Goal: Obtain resource: Download file/media

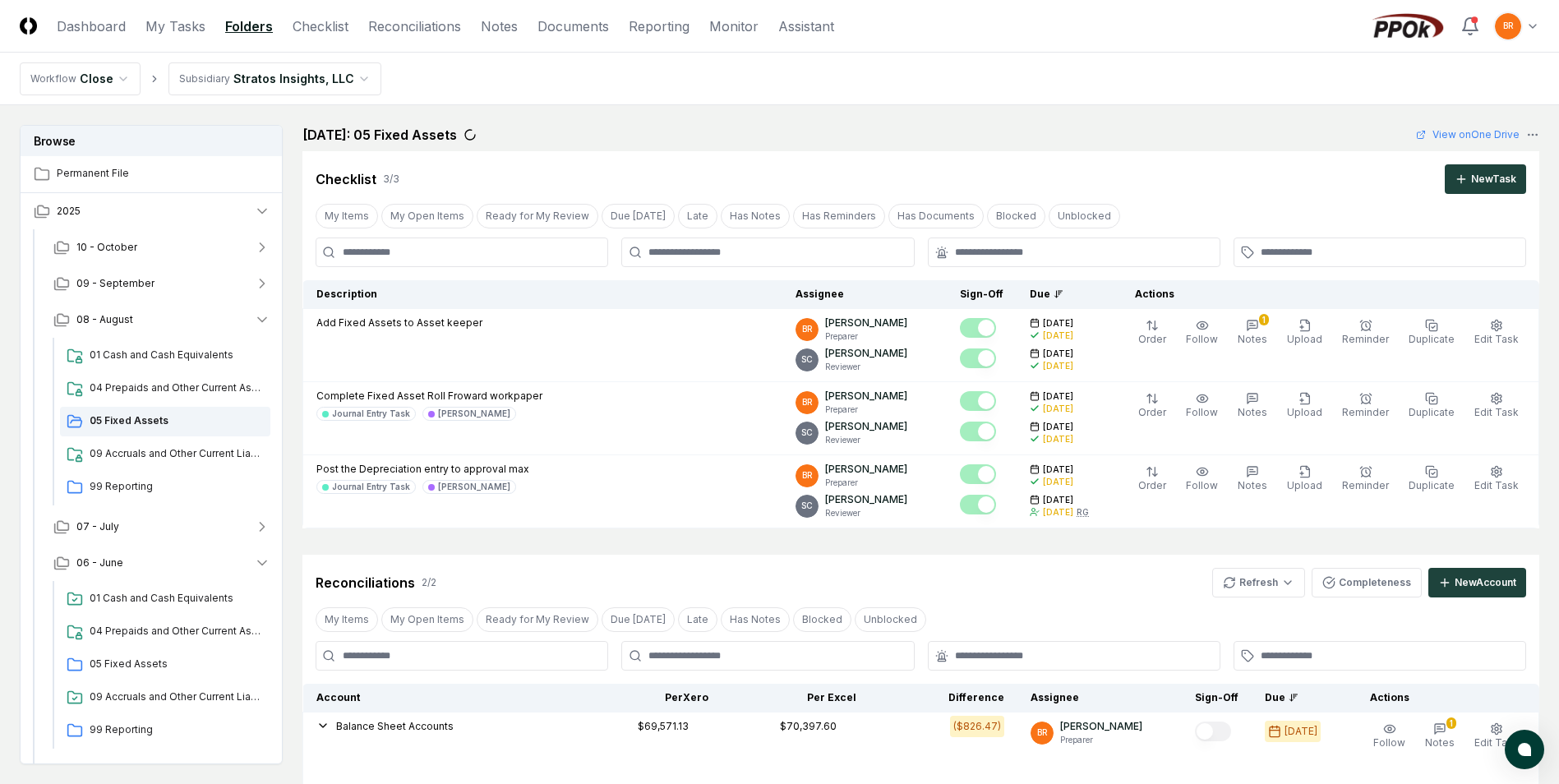
scroll to position [420, 0]
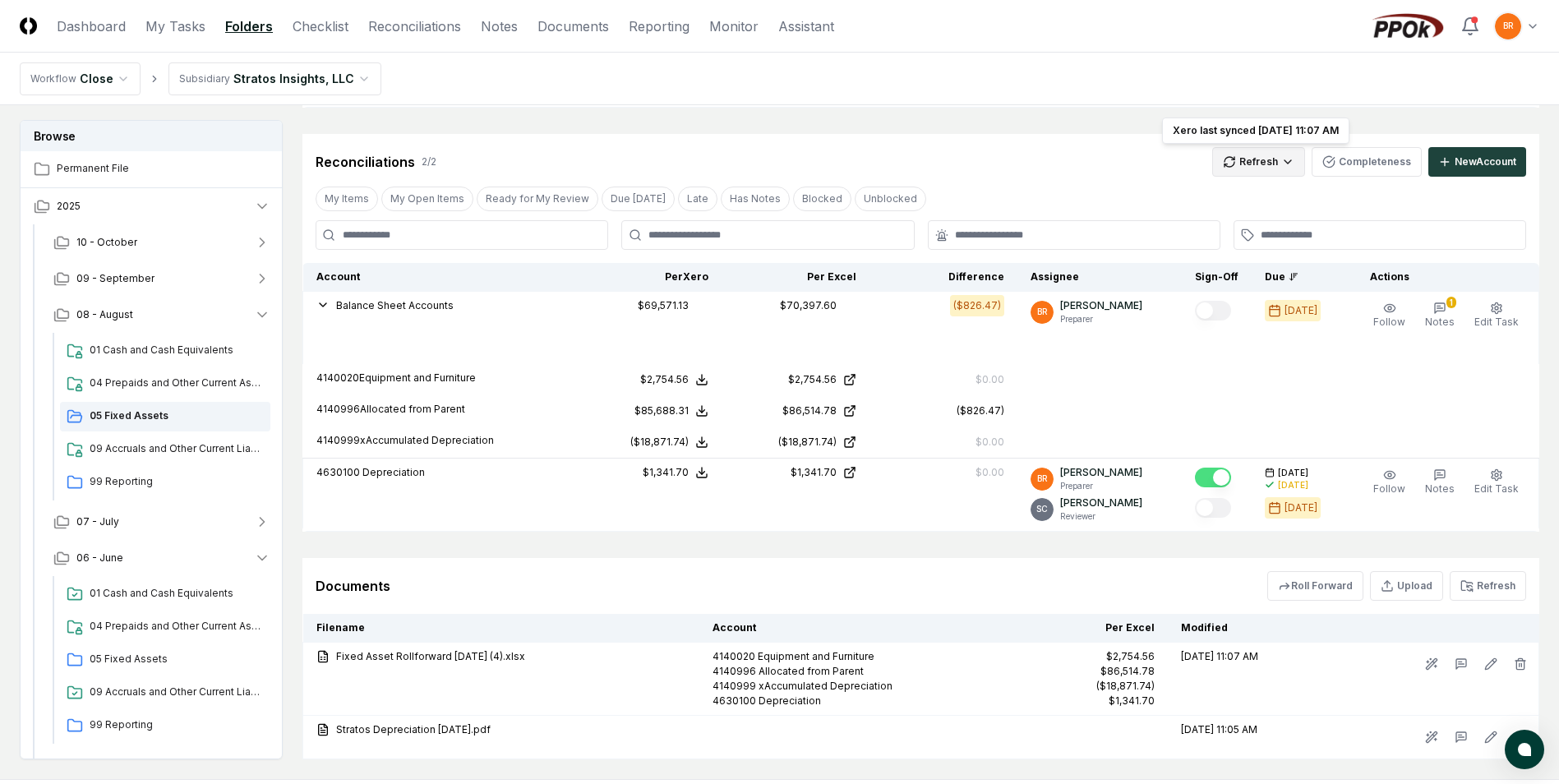
click at [1264, 165] on html "CloseCore Dashboard My Tasks Folders Checklist Reconciliations Notes Documents …" at bounding box center [780, 229] width 1559 height 1298
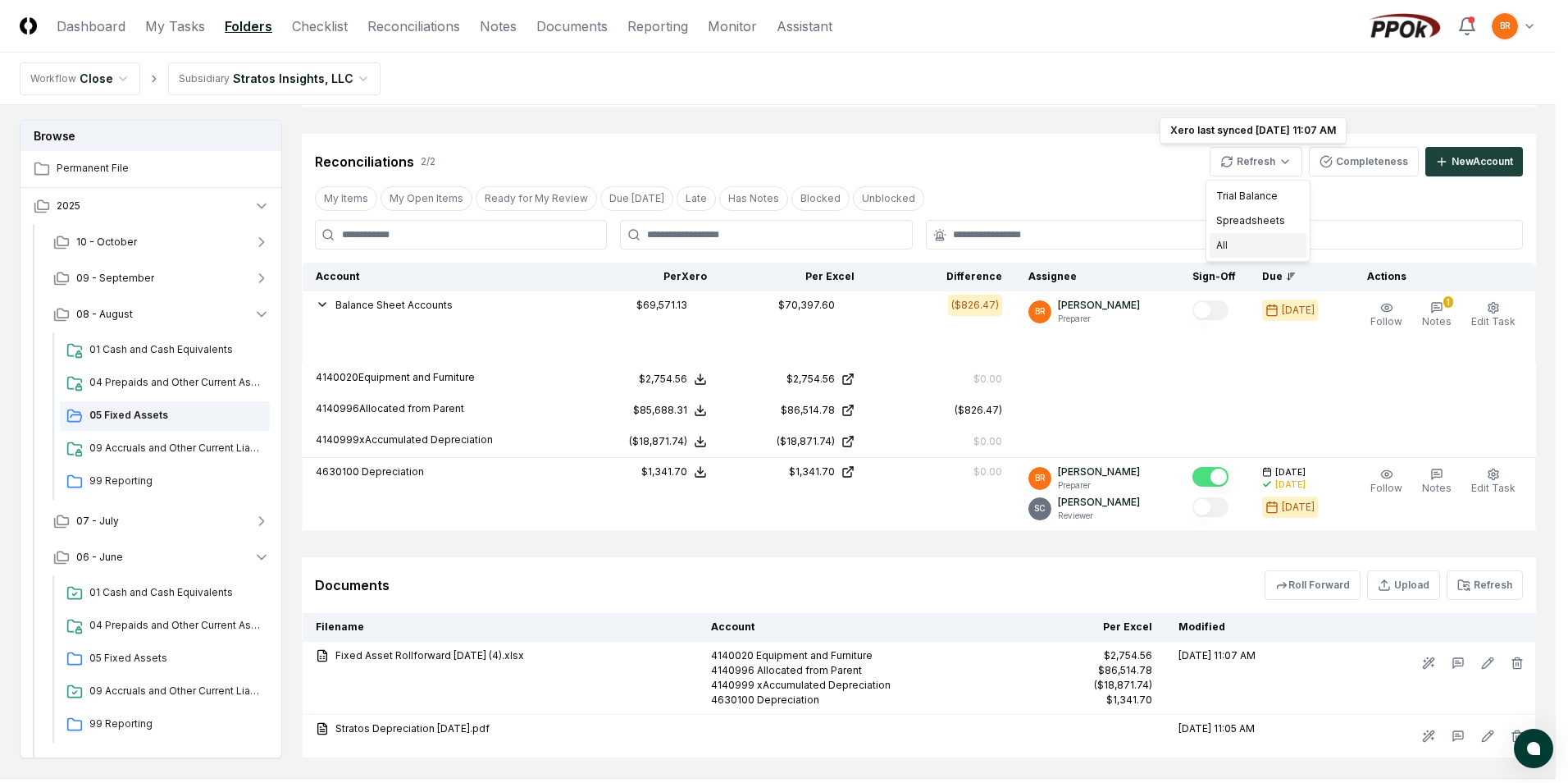
click at [1248, 243] on div "All" at bounding box center [1259, 245] width 97 height 24
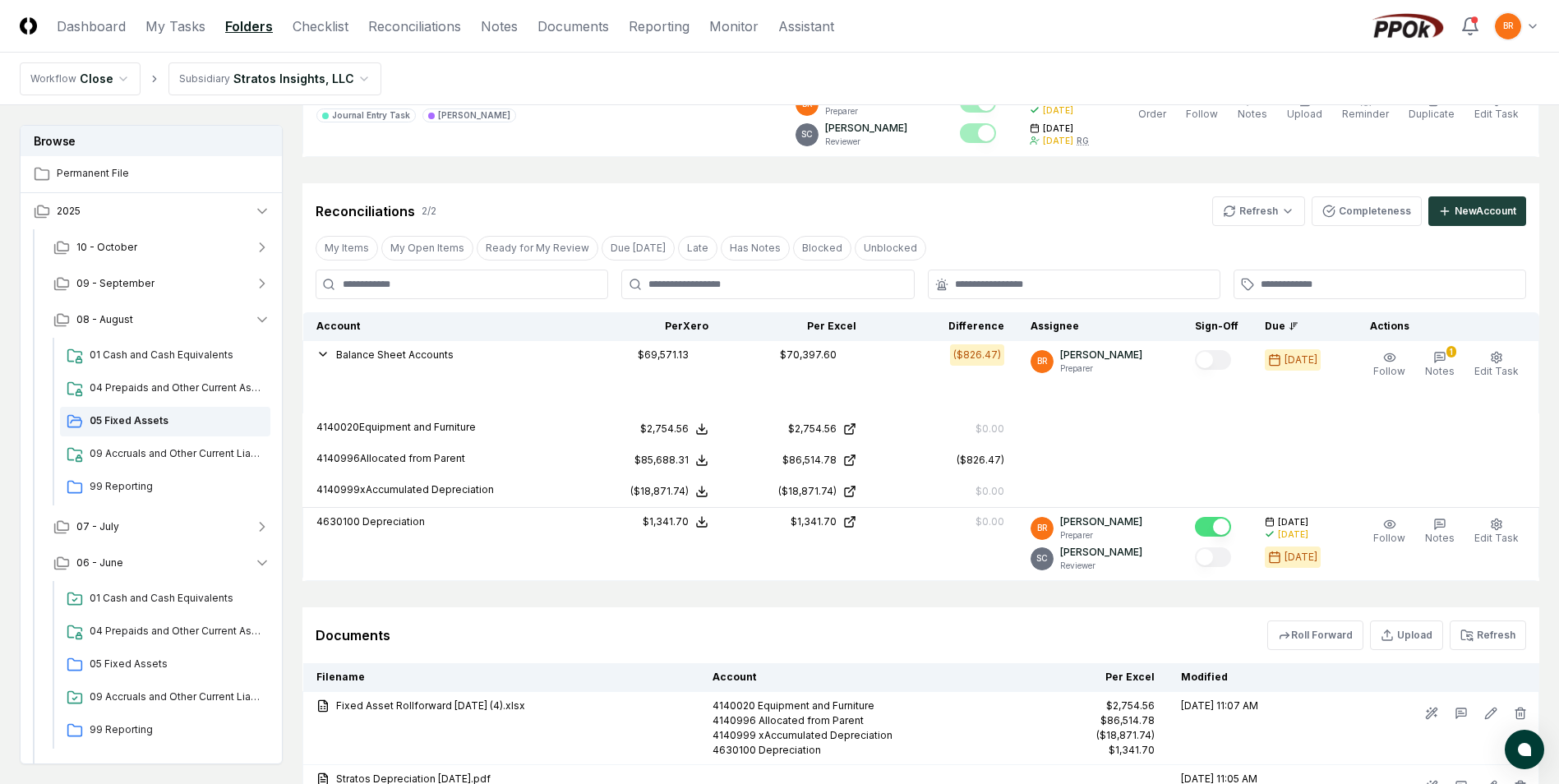
scroll to position [350, 0]
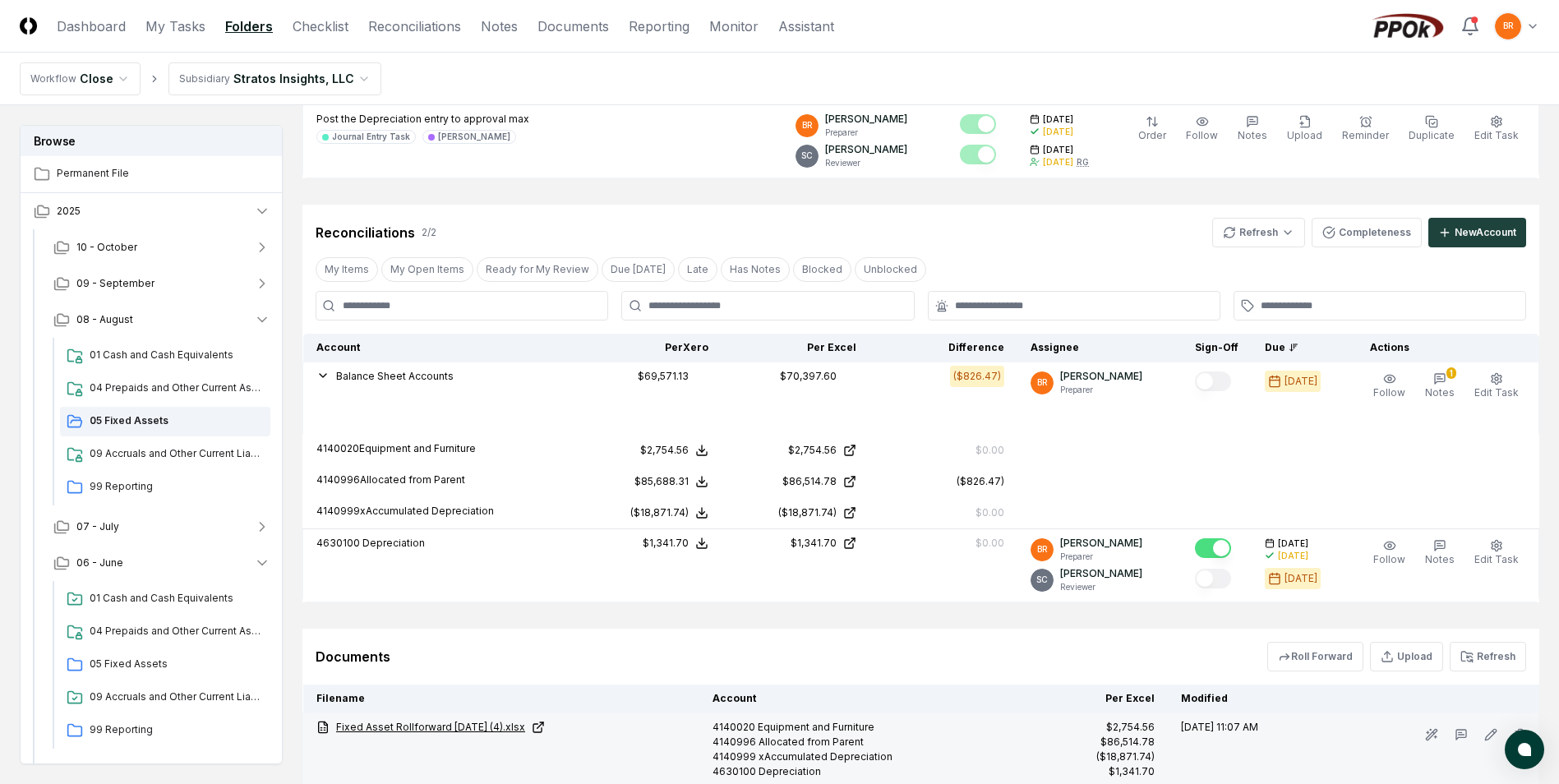
click at [459, 731] on link "Fixed Asset Rollforward August 2025 (4).xlsx" at bounding box center [500, 727] width 370 height 14
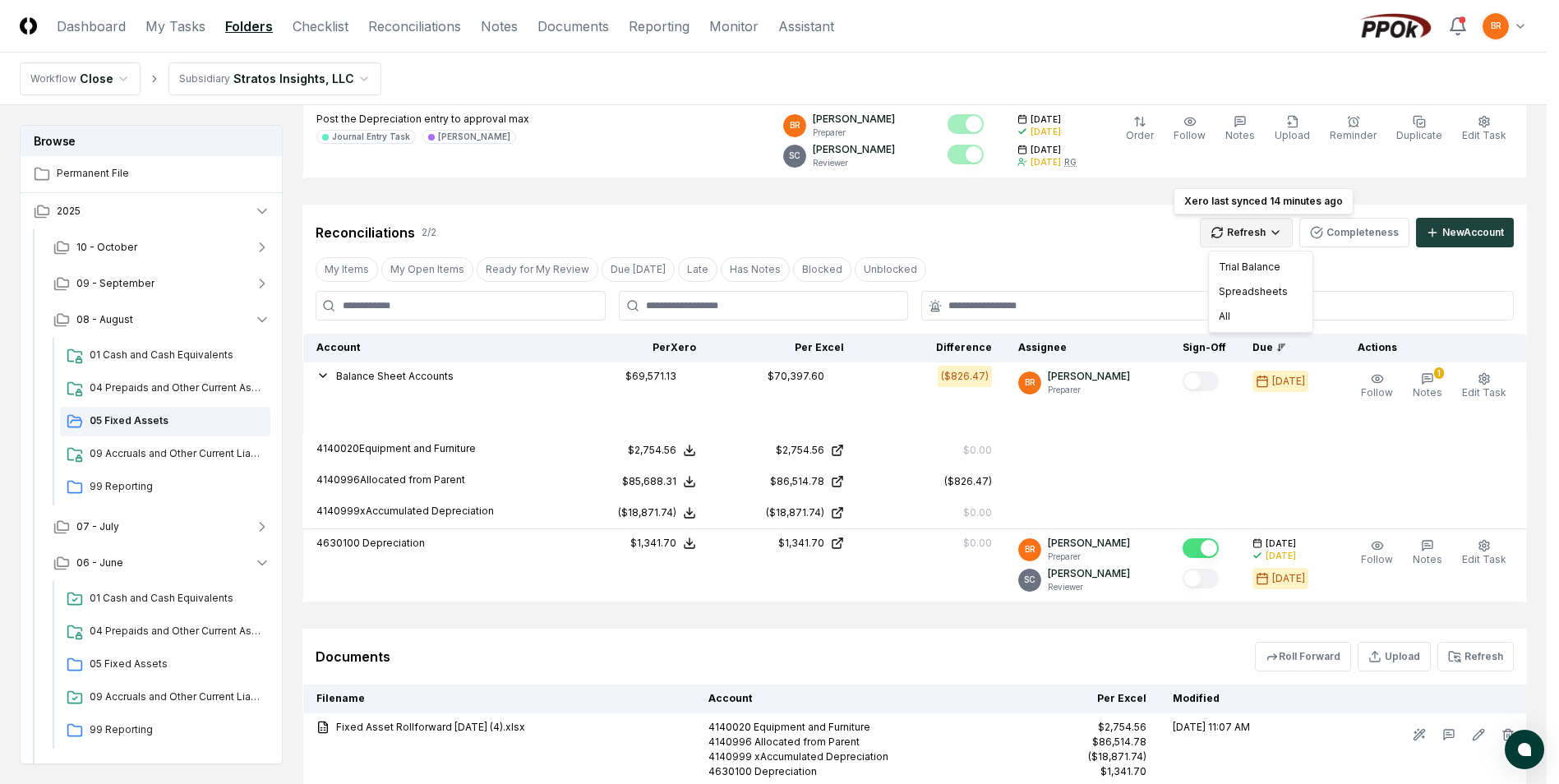
click at [1255, 237] on html "CloseCore Dashboard My Tasks Folders Checklist Reconciliations Notes Documents …" at bounding box center [780, 299] width 1559 height 1298
click at [1240, 316] on div "All" at bounding box center [1261, 316] width 97 height 24
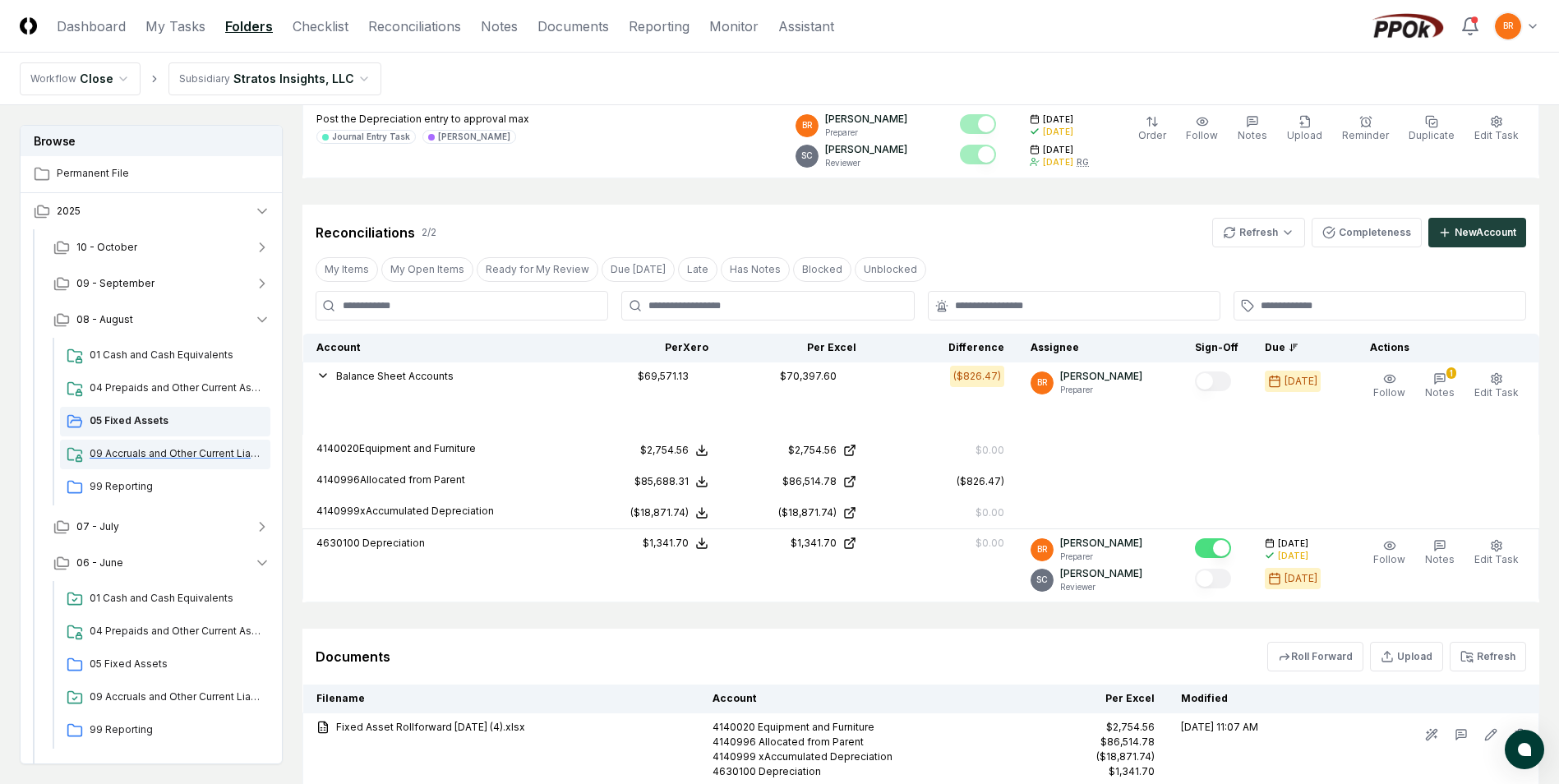
click at [175, 455] on span "09 Accruals and Other Current Liabilities" at bounding box center [177, 454] width 175 height 14
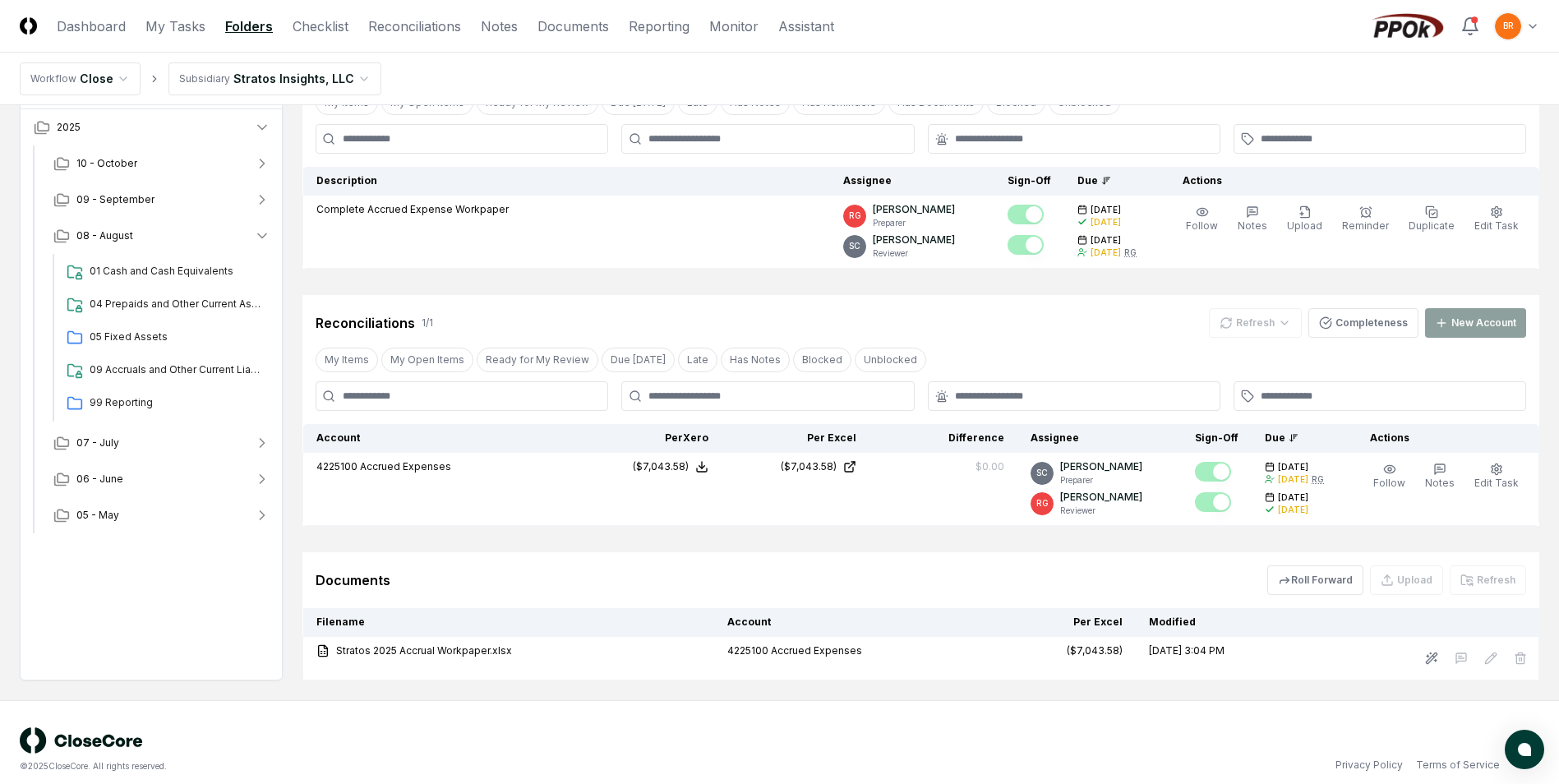
scroll to position [212, 0]
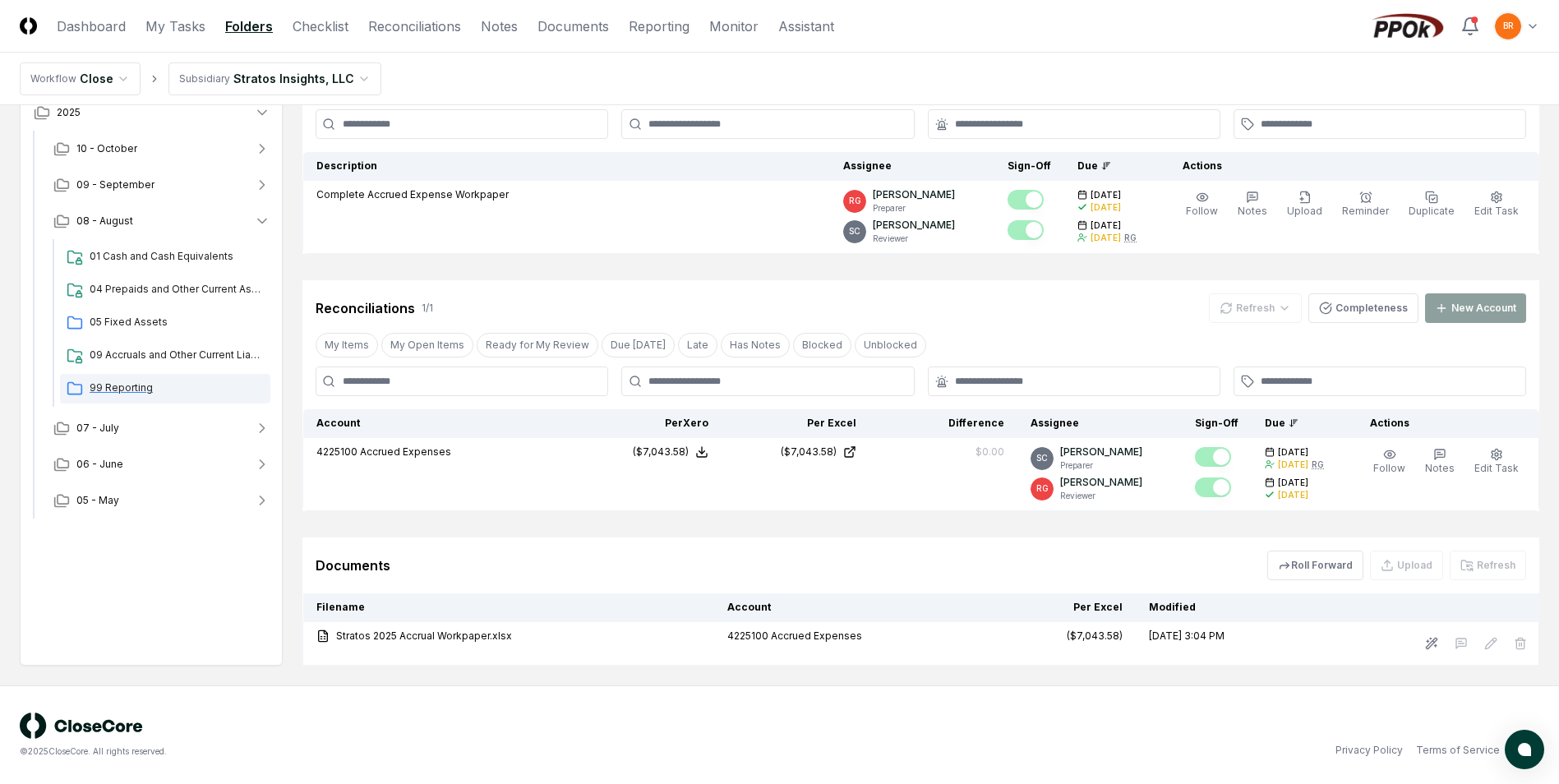
click at [104, 388] on span "99 Reporting" at bounding box center [177, 388] width 175 height 14
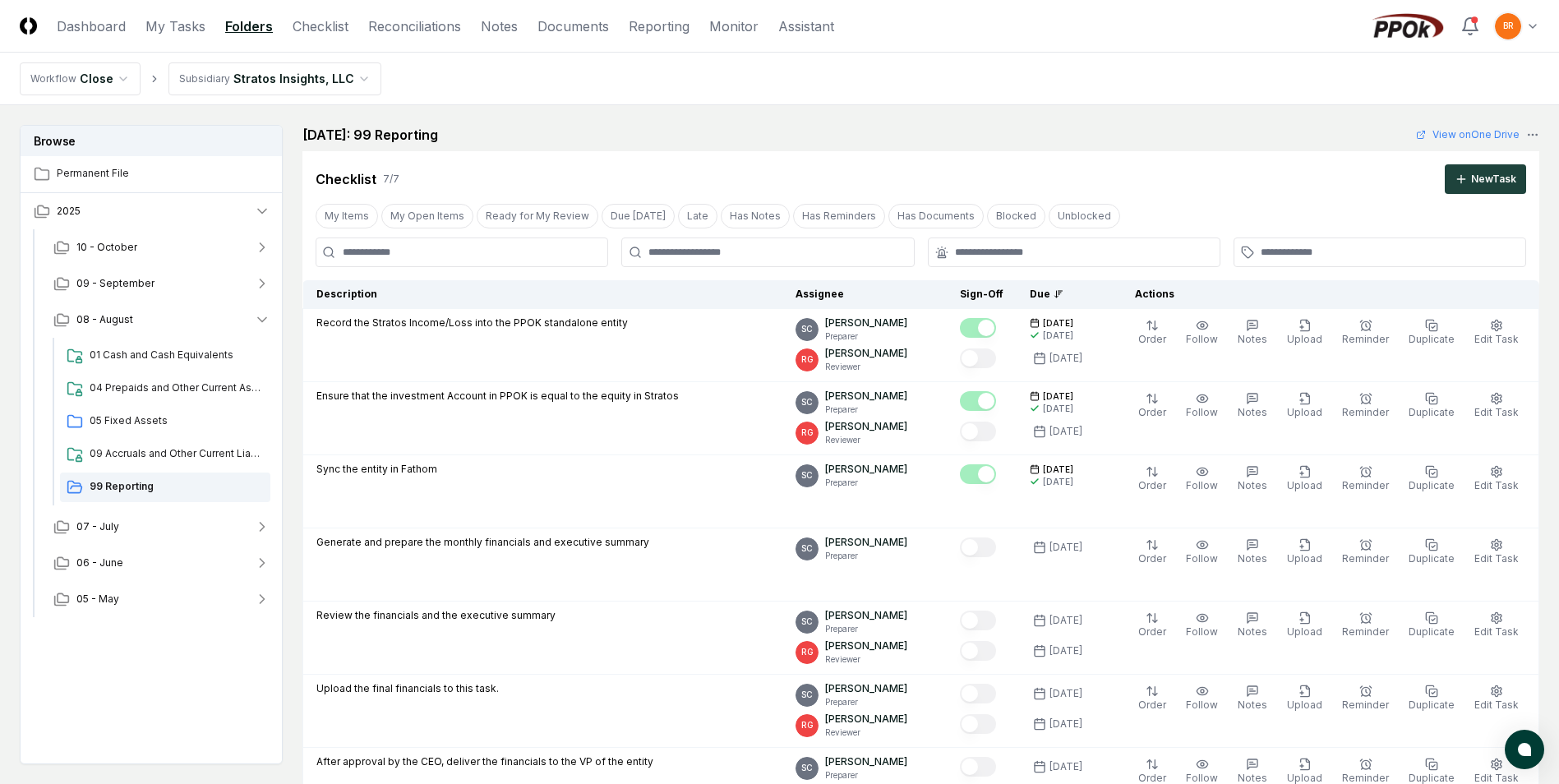
click at [354, 79] on html "CloseCore Dashboard My Tasks Folders Checklist Reconciliations Notes Documents …" at bounding box center [780, 671] width 1559 height 1341
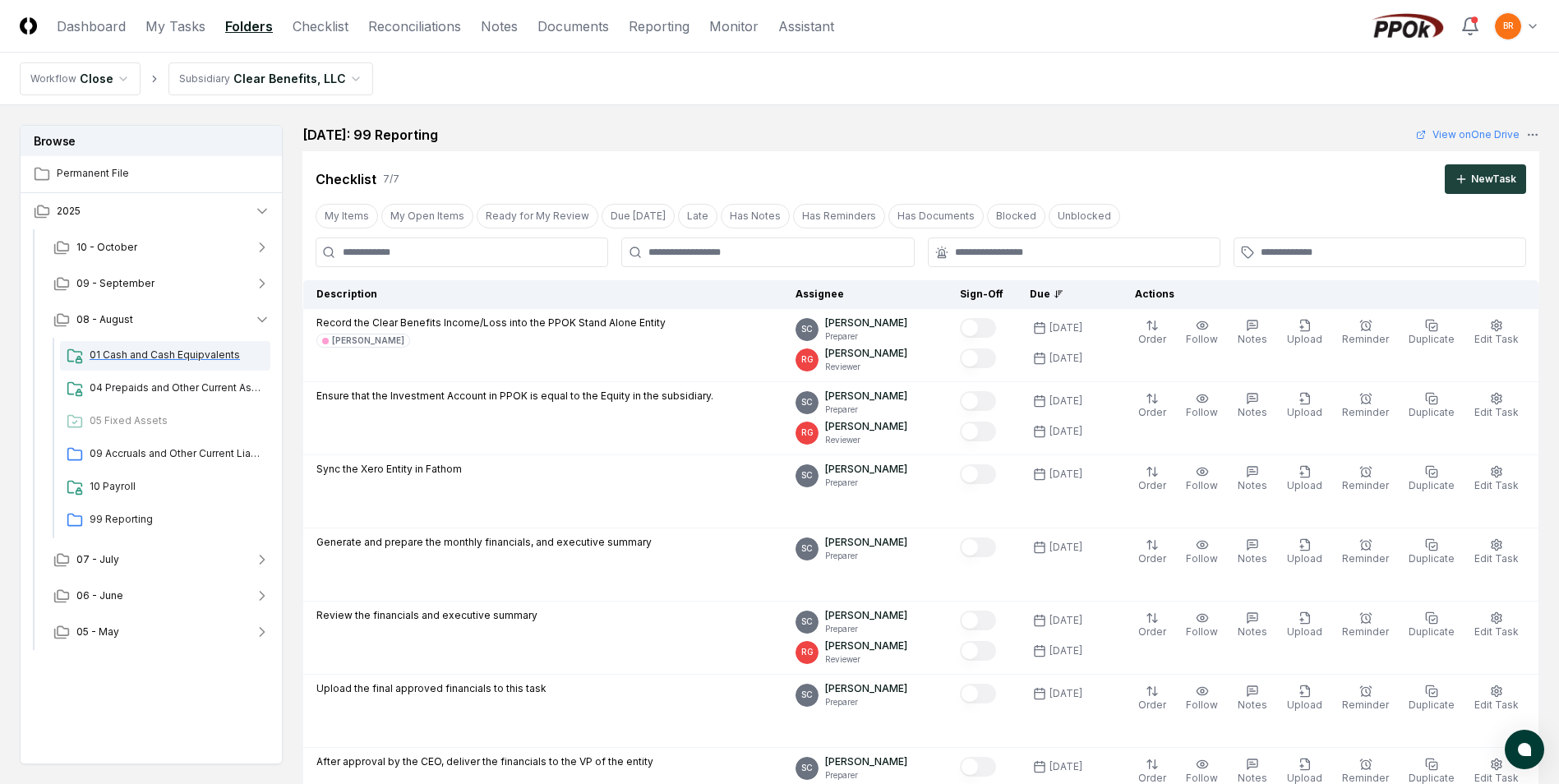
click at [176, 359] on span "01 Cash and Cash Equipvalents" at bounding box center [177, 355] width 175 height 14
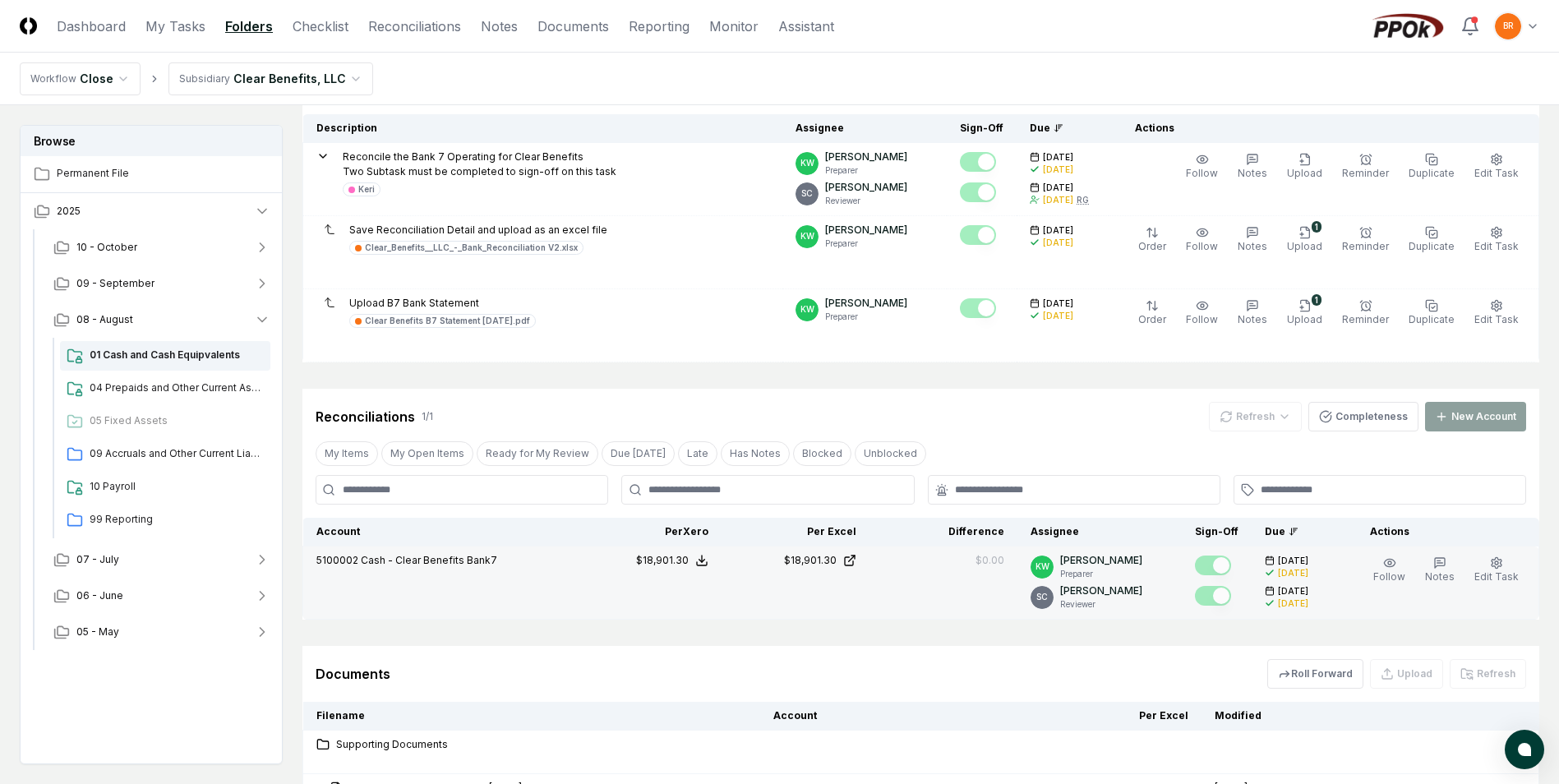
scroll to position [329, 0]
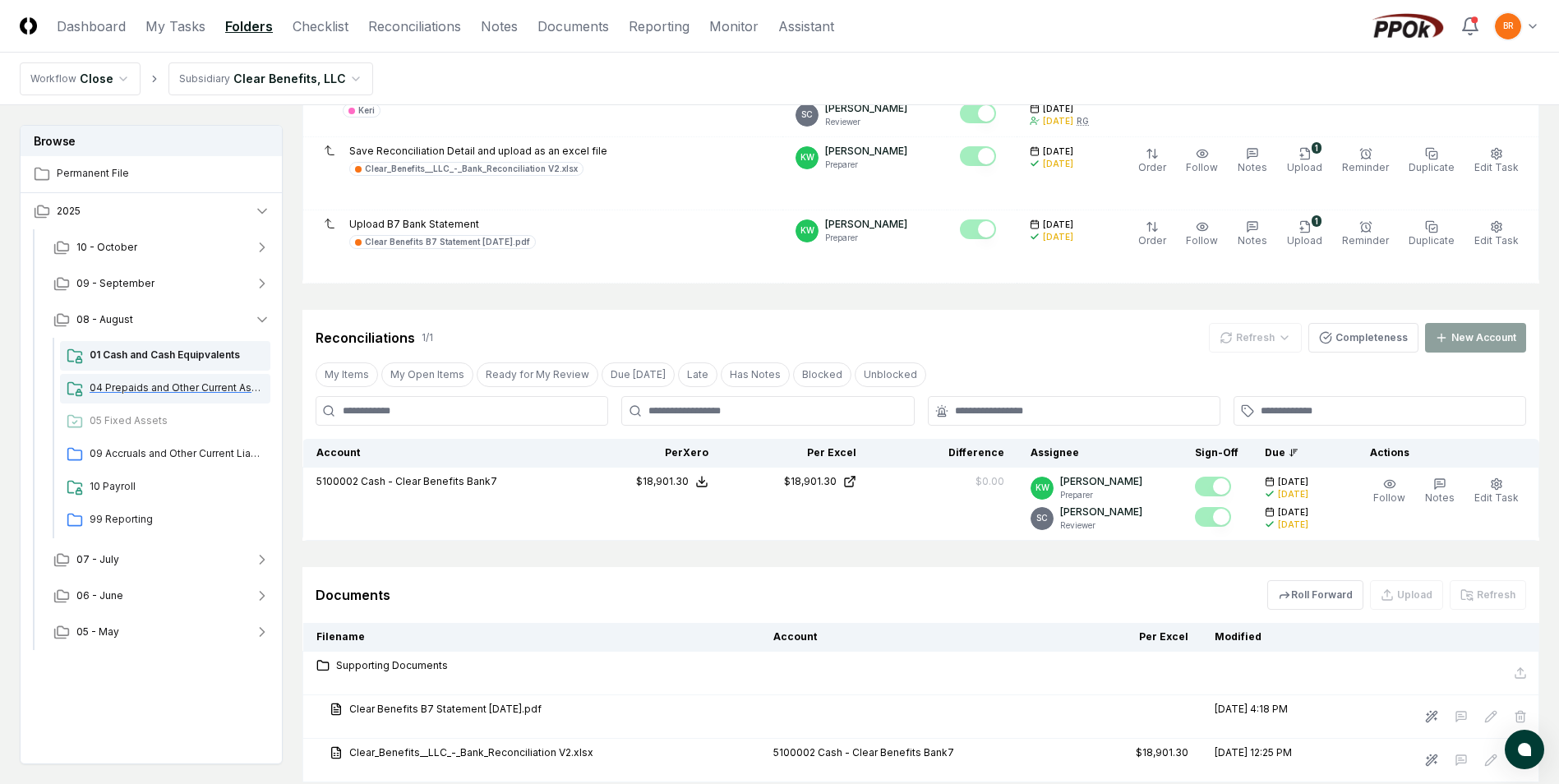
click at [142, 380] on div "04 Prepaids and Other Current Assets" at bounding box center [166, 388] width 211 height 30
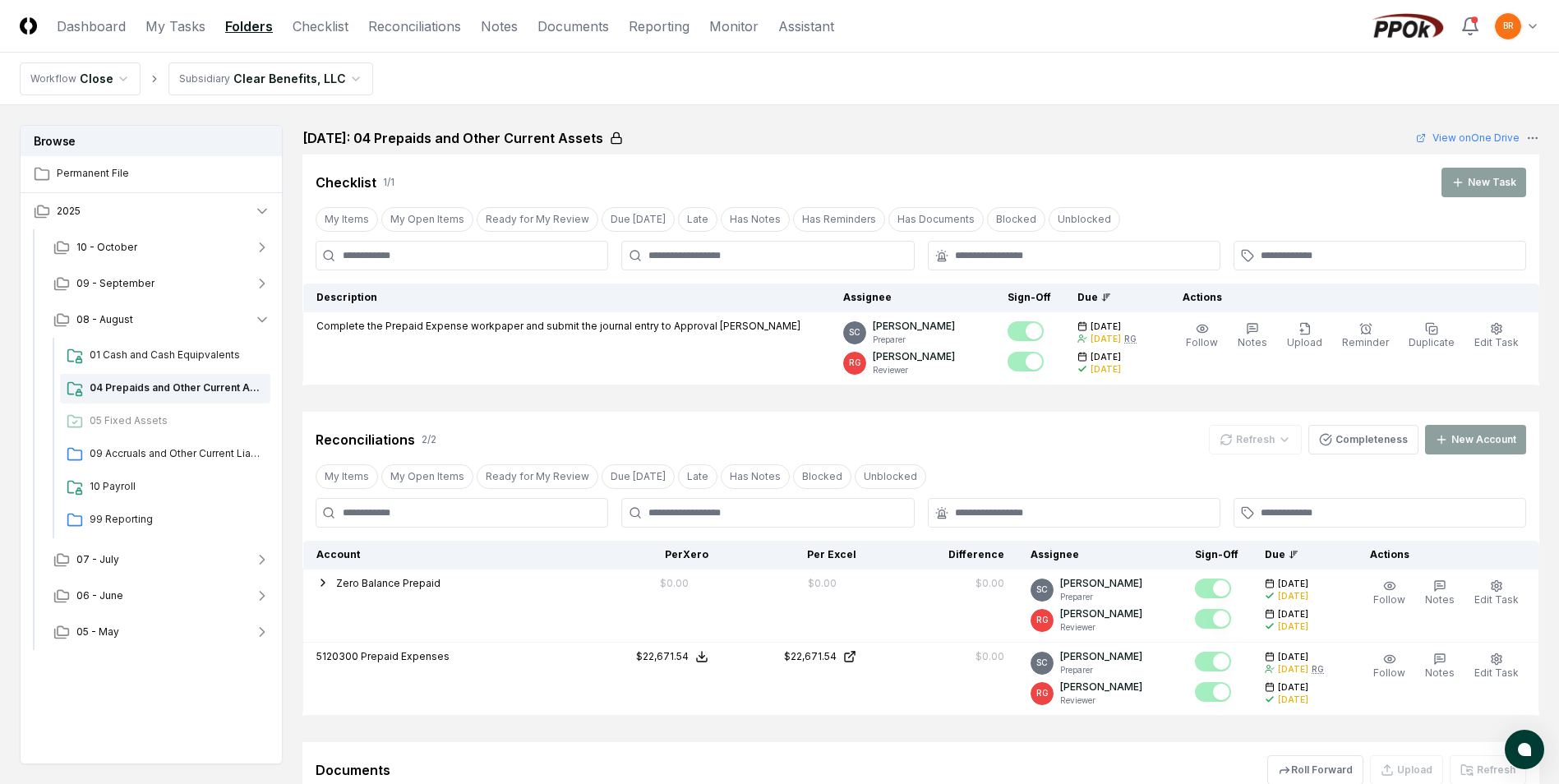
scroll to position [247, 0]
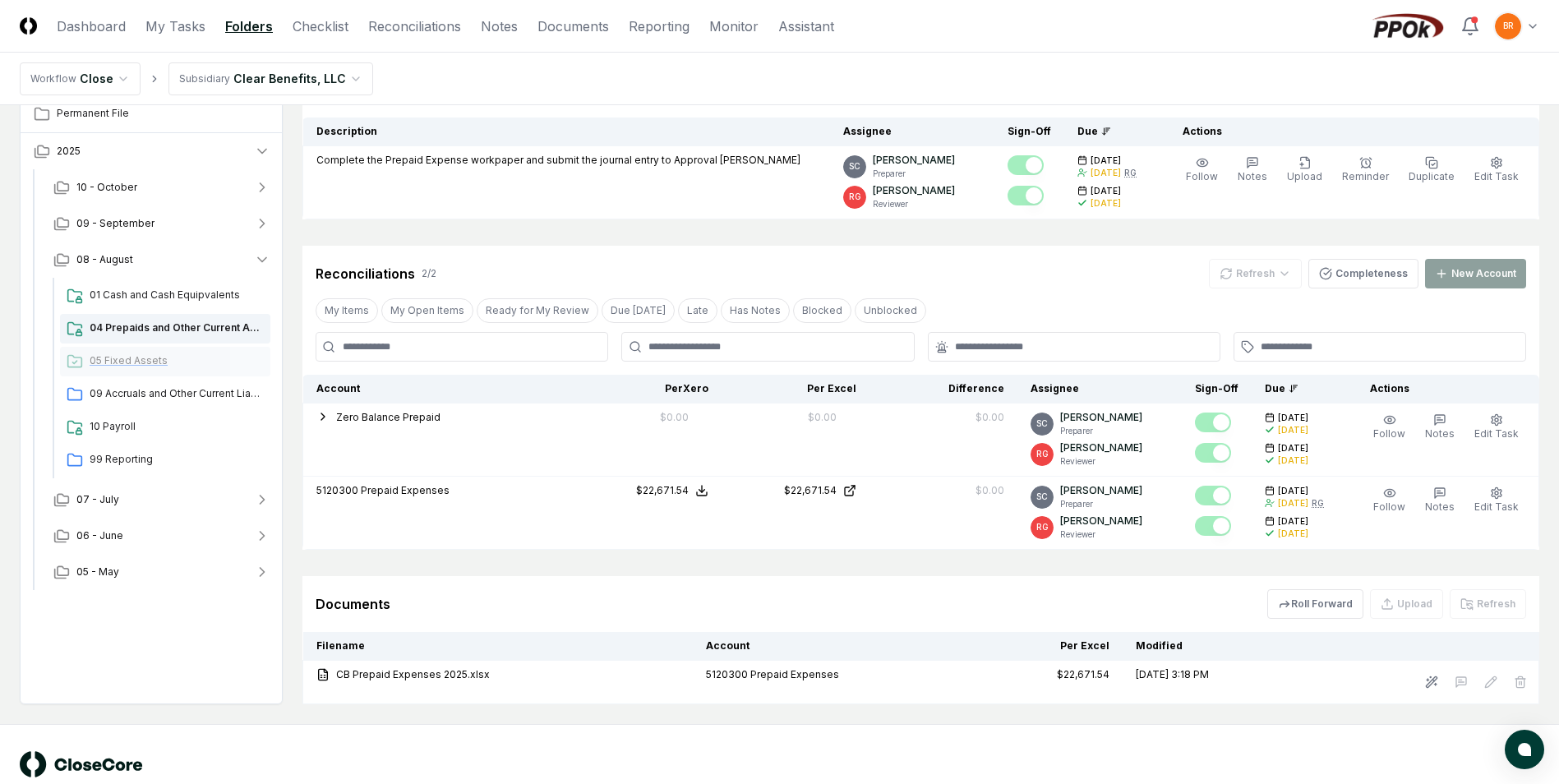
click at [118, 359] on span "05 Fixed Assets" at bounding box center [177, 361] width 175 height 14
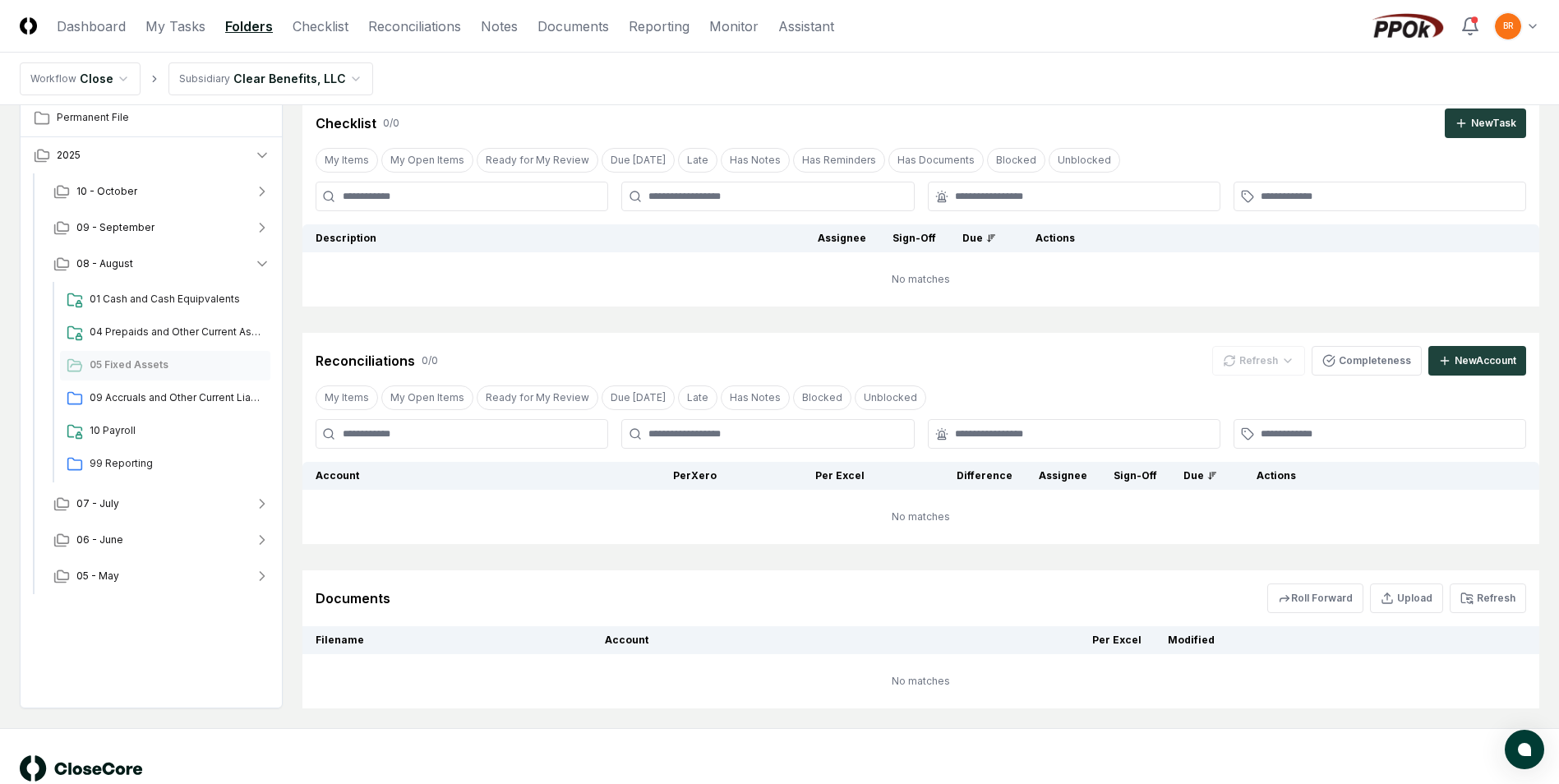
scroll to position [183, 0]
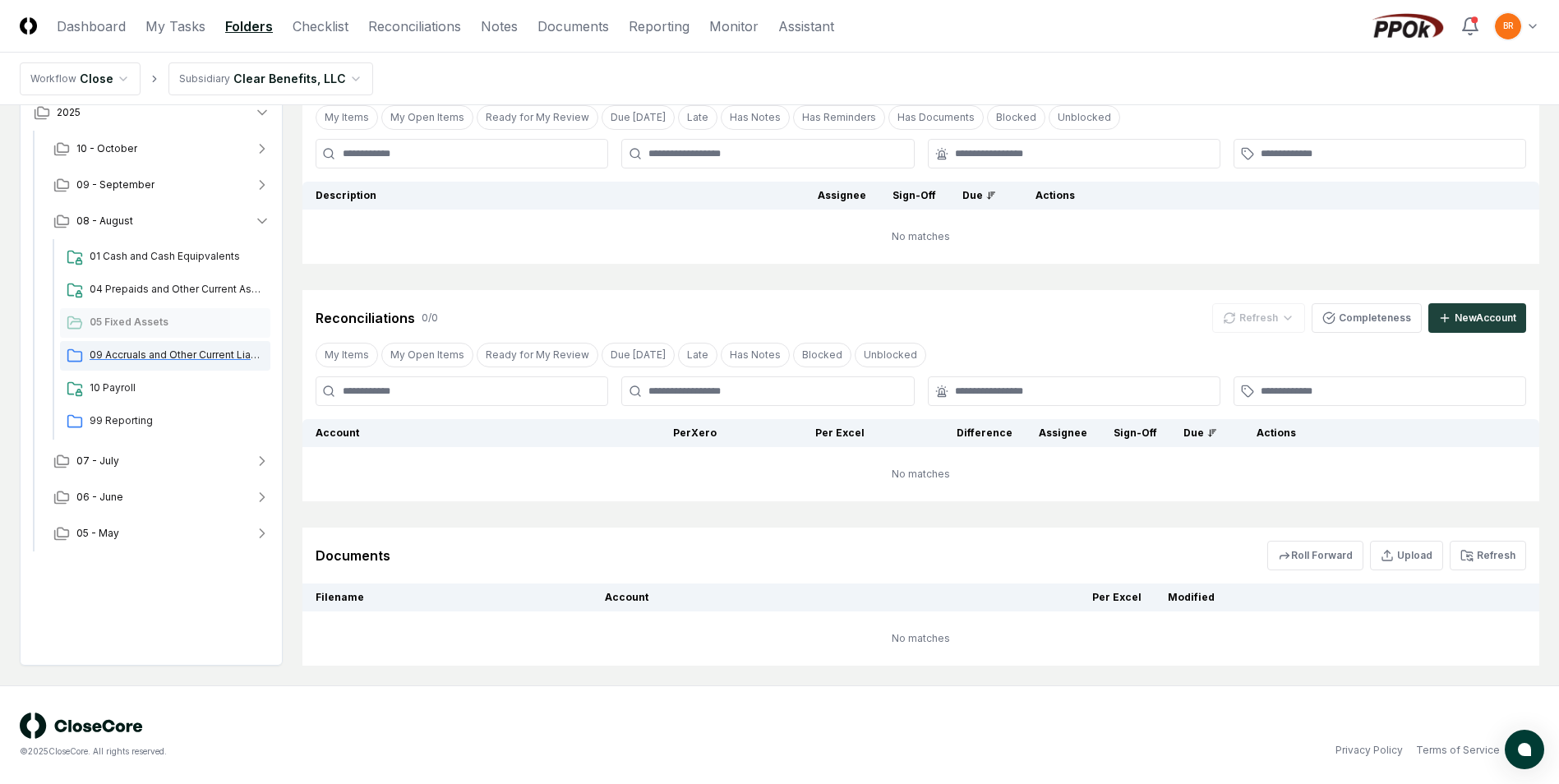
click at [133, 354] on span "09 Accruals and Other Current Liabilities" at bounding box center [177, 355] width 175 height 14
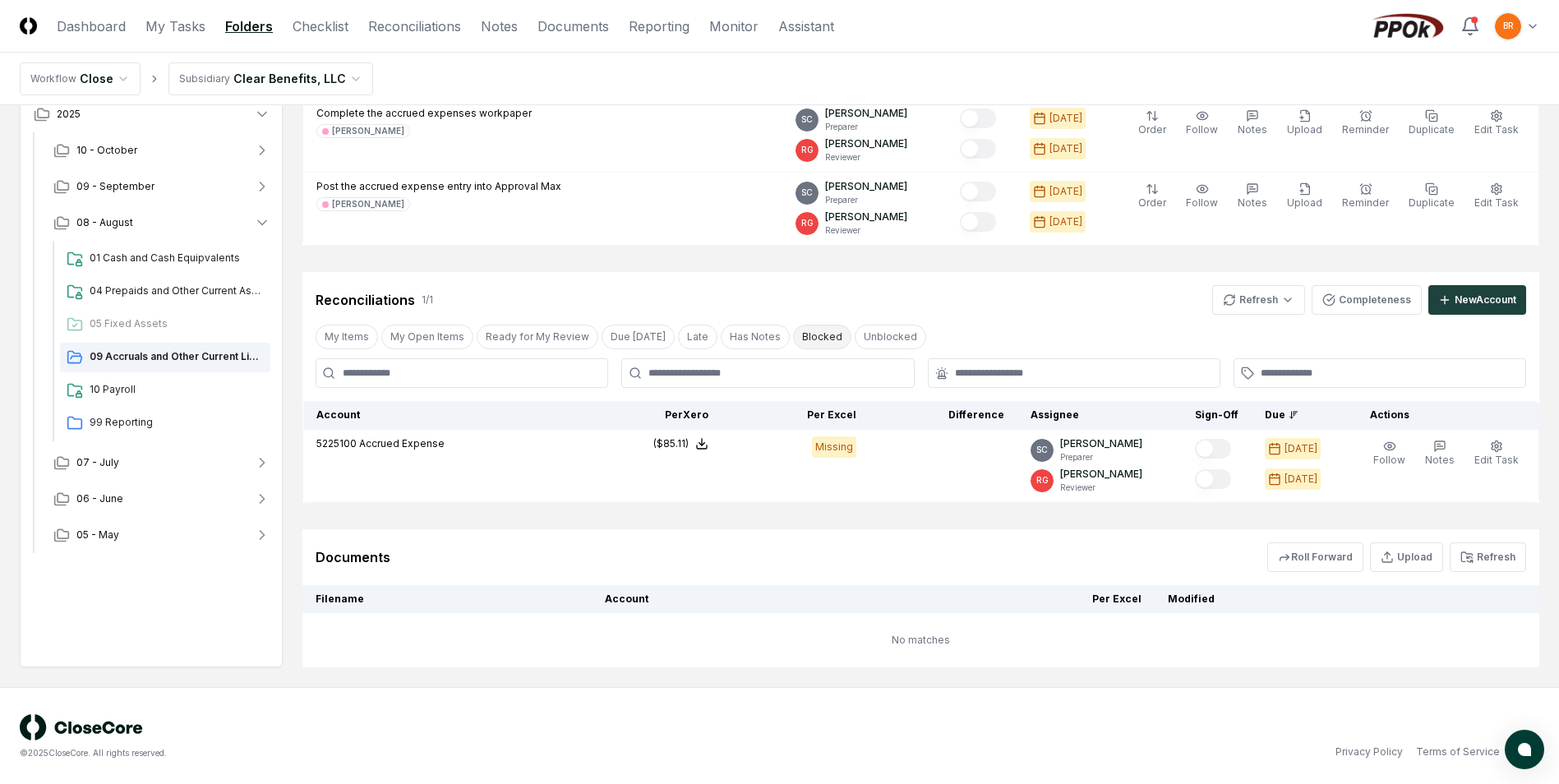
scroll to position [212, 0]
click at [118, 388] on span "10 Payroll" at bounding box center [177, 388] width 175 height 14
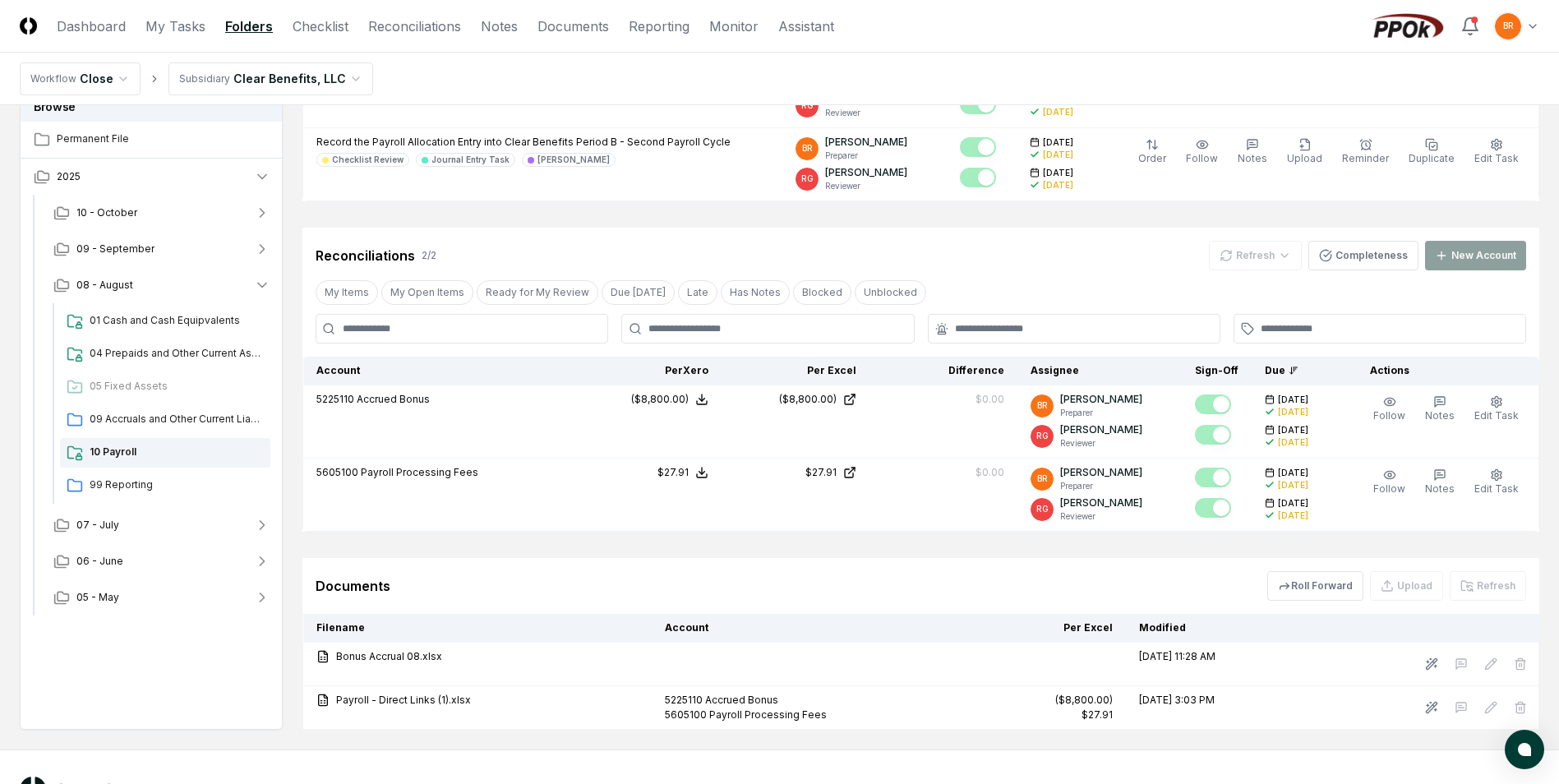
scroll to position [548, 0]
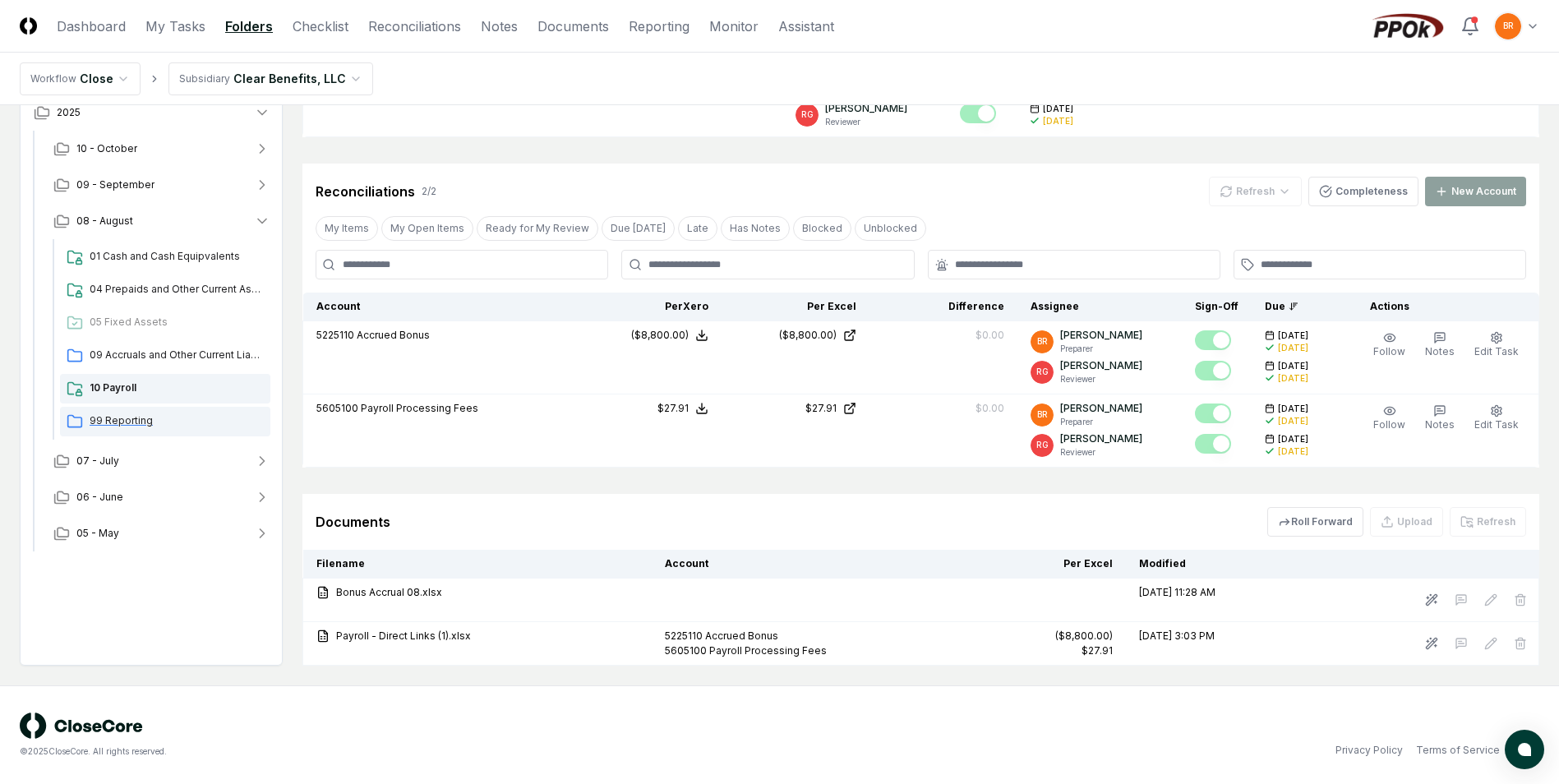
click at [109, 418] on span "99 Reporting" at bounding box center [177, 420] width 175 height 14
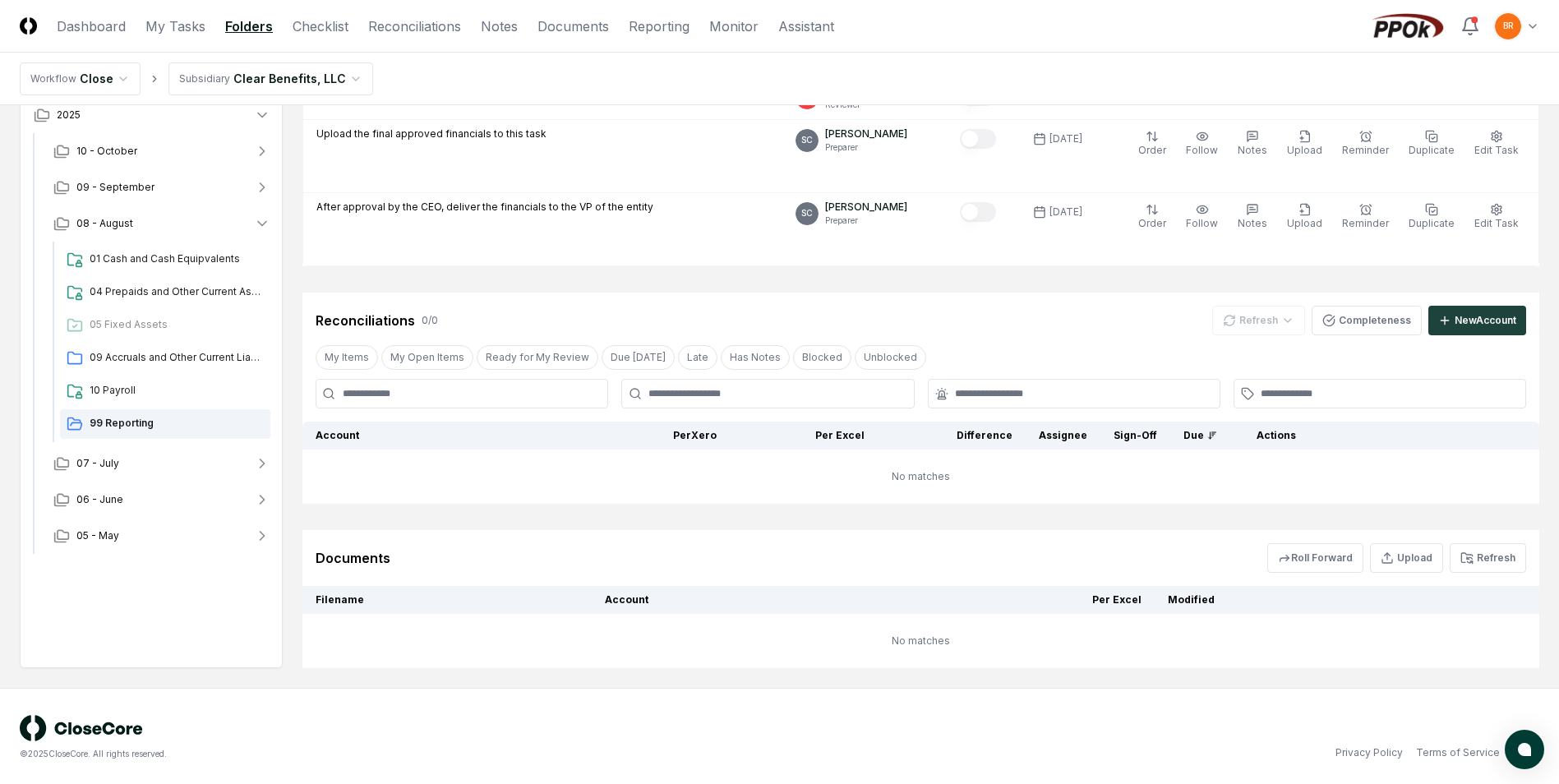
scroll to position [557, 0]
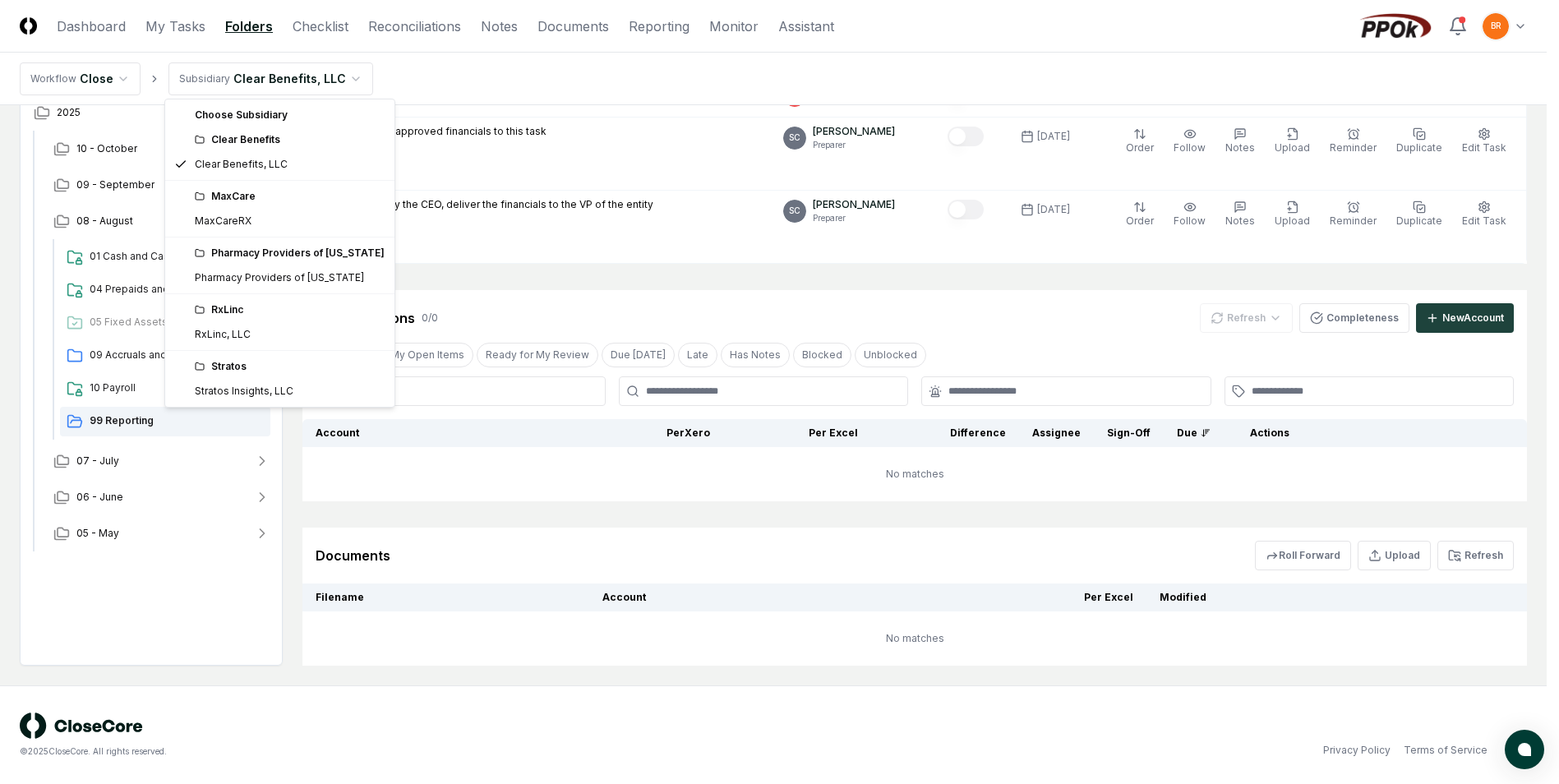
click at [340, 68] on html "CloseCore Dashboard My Tasks Folders Checklist Reconciliations Notes Documents …" at bounding box center [780, 113] width 1559 height 1341
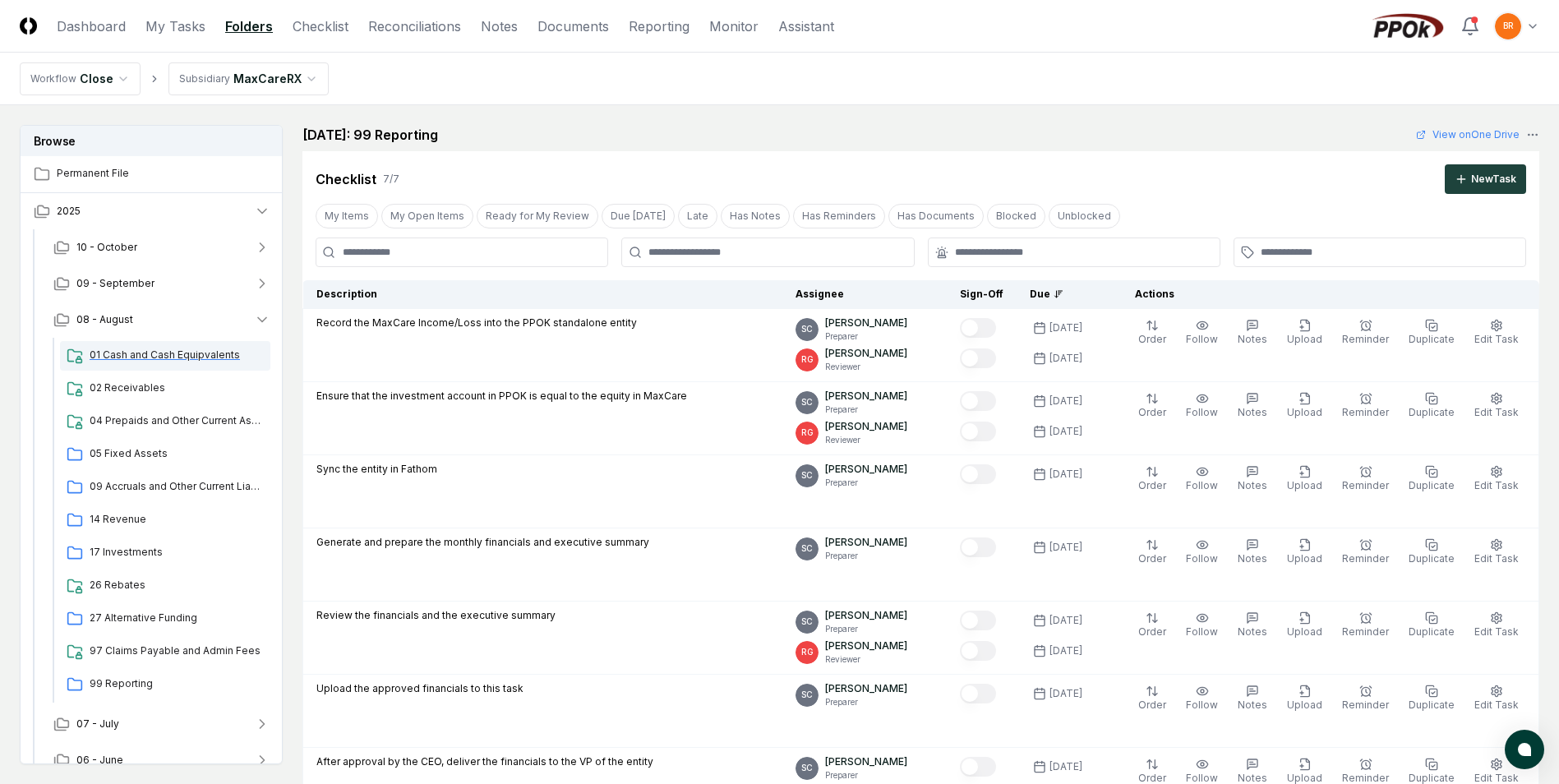
click at [167, 356] on span "01 Cash and Cash Equipvalents" at bounding box center [177, 355] width 175 height 14
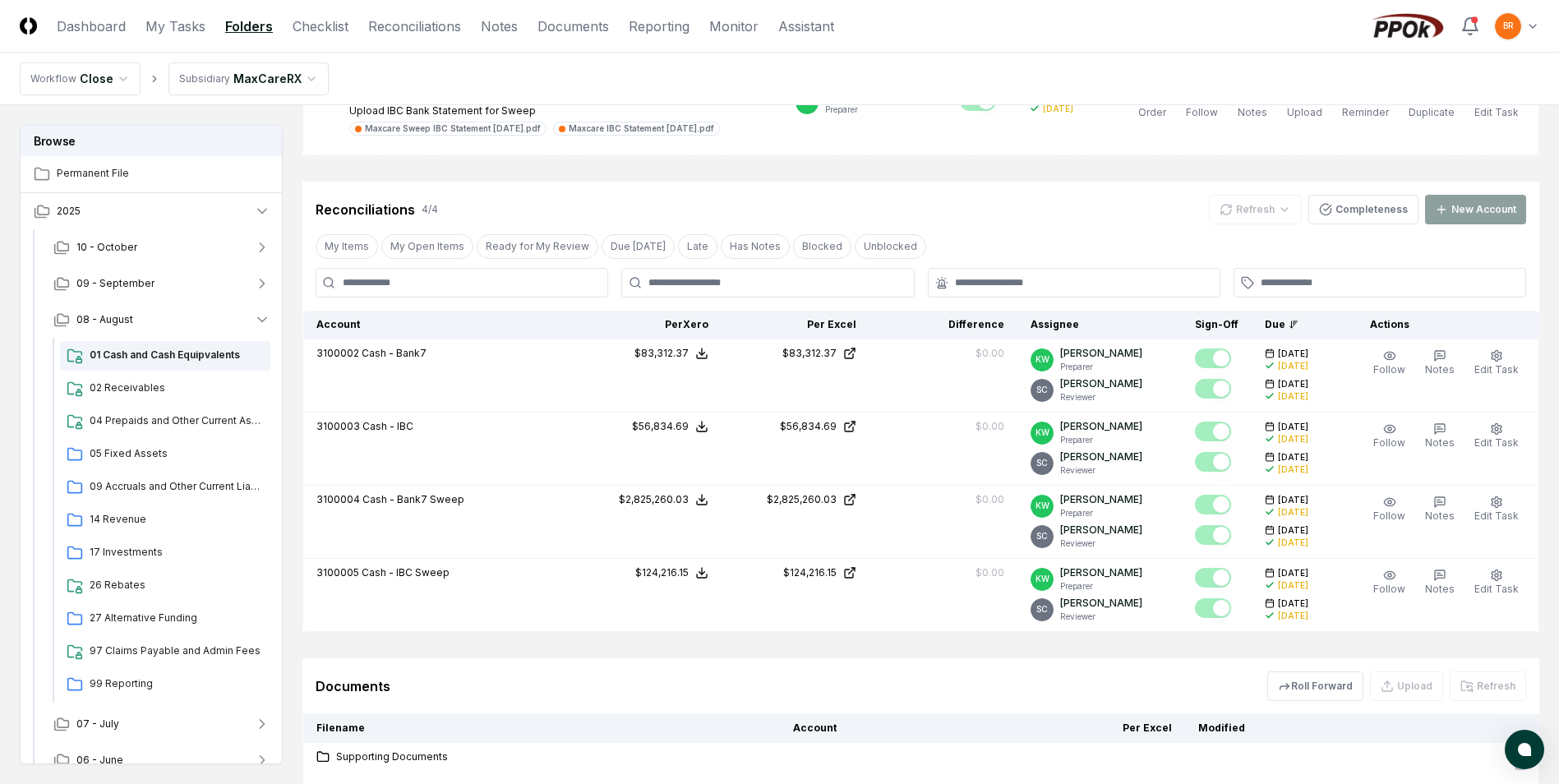
scroll to position [1150, 0]
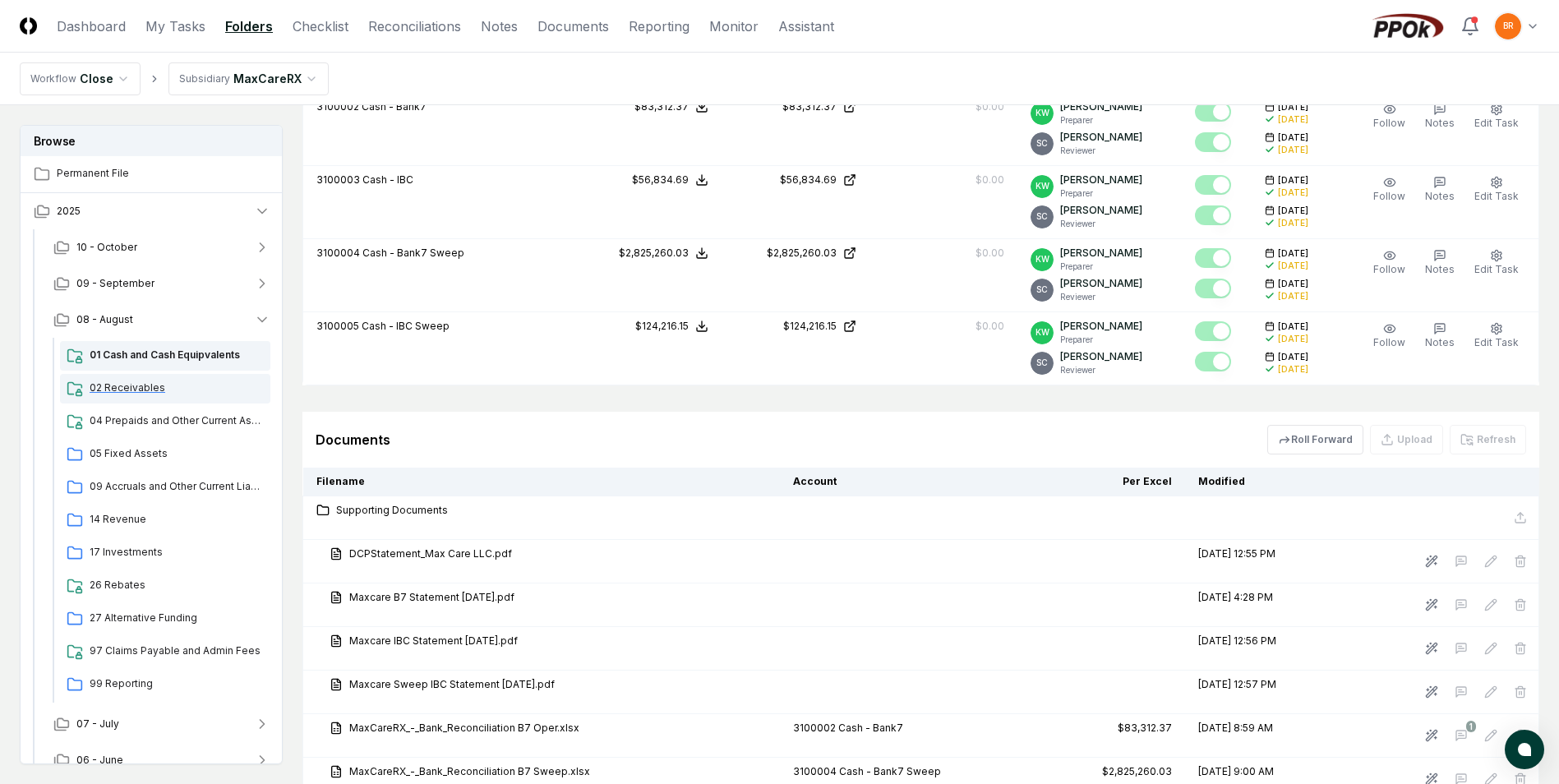
click at [142, 383] on span "02 Receivables" at bounding box center [177, 388] width 175 height 14
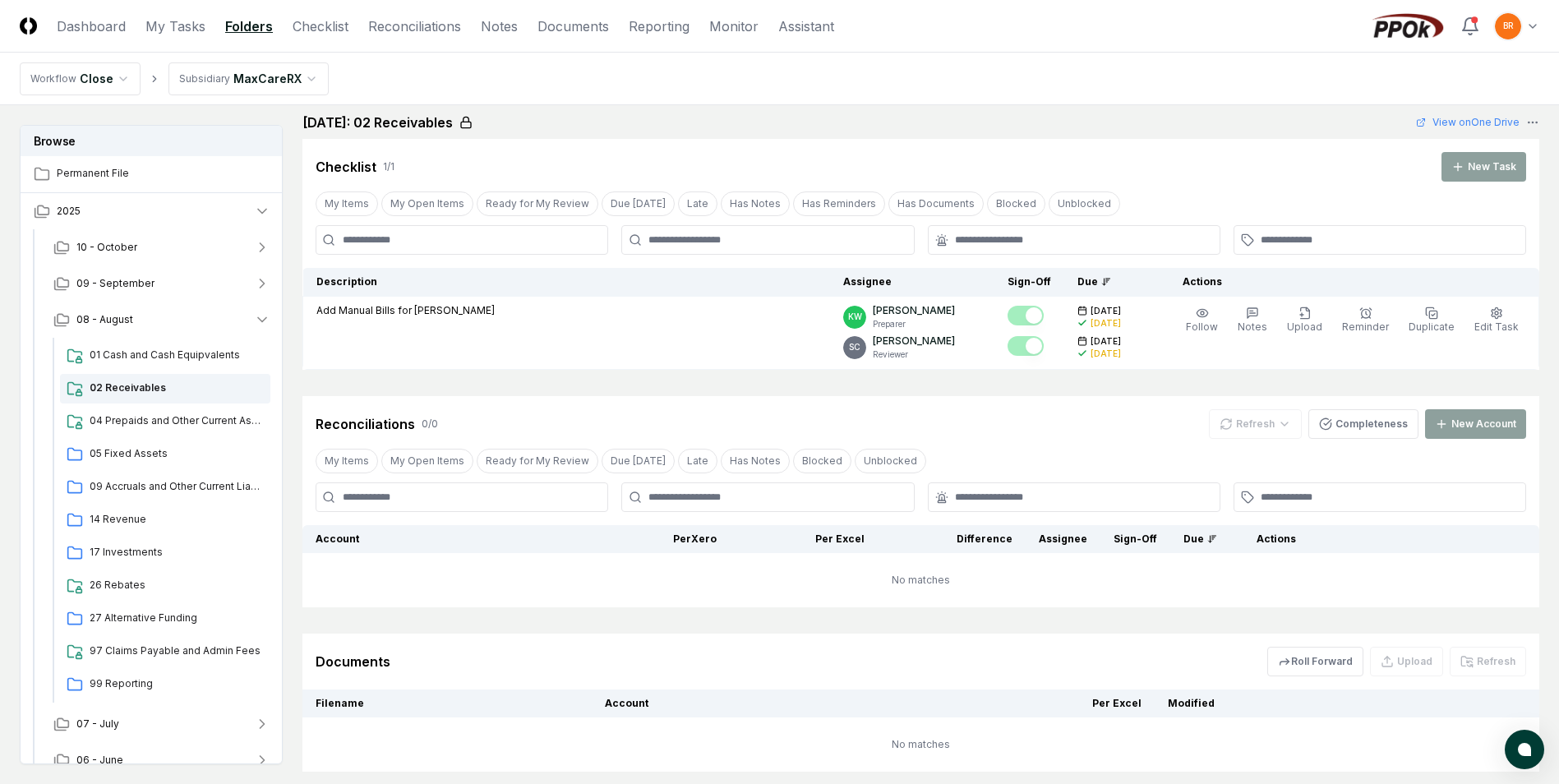
scroll to position [203, 0]
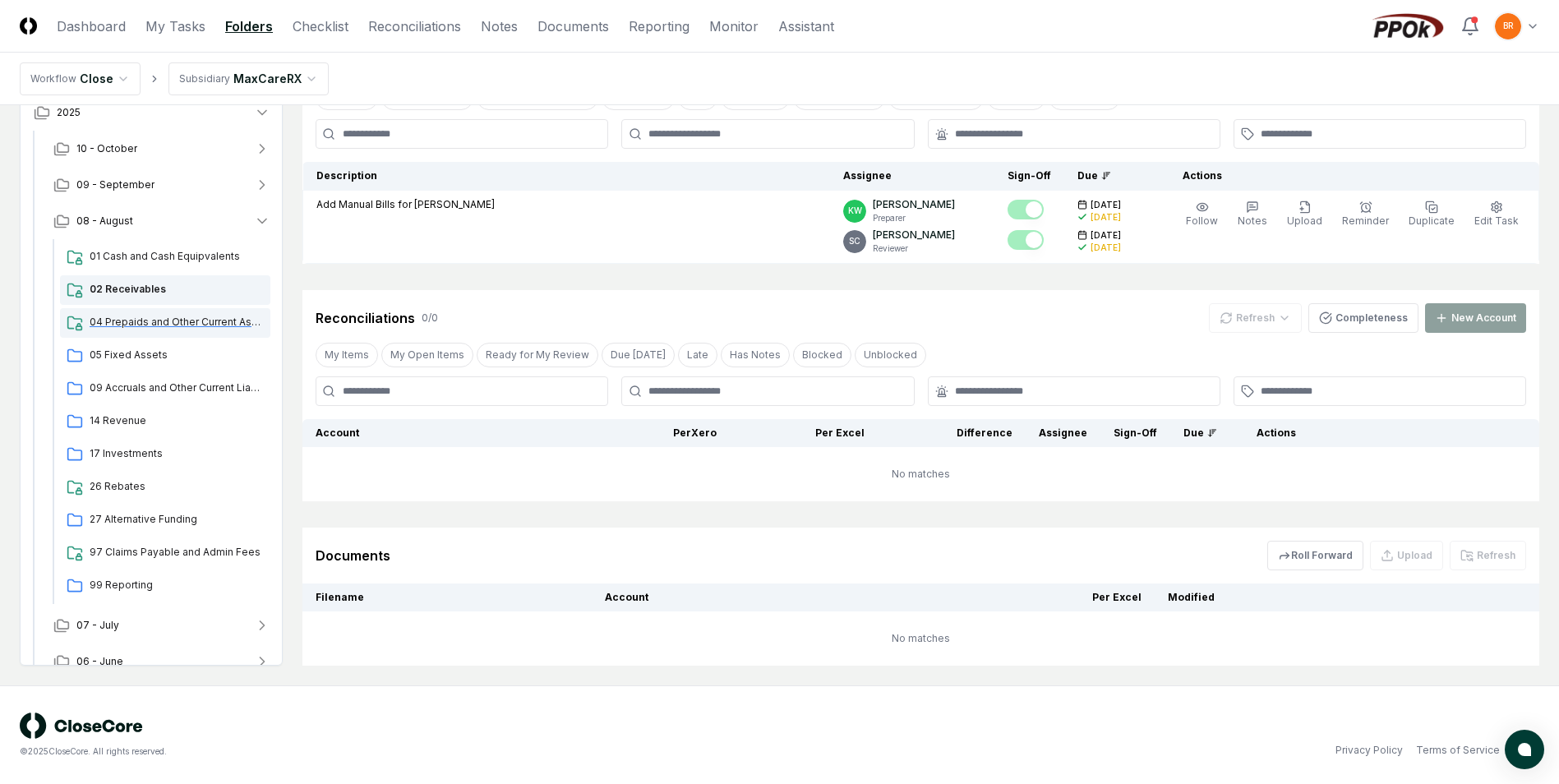
click at [134, 321] on span "04 Prepaids and Other Current Assets" at bounding box center [177, 322] width 175 height 14
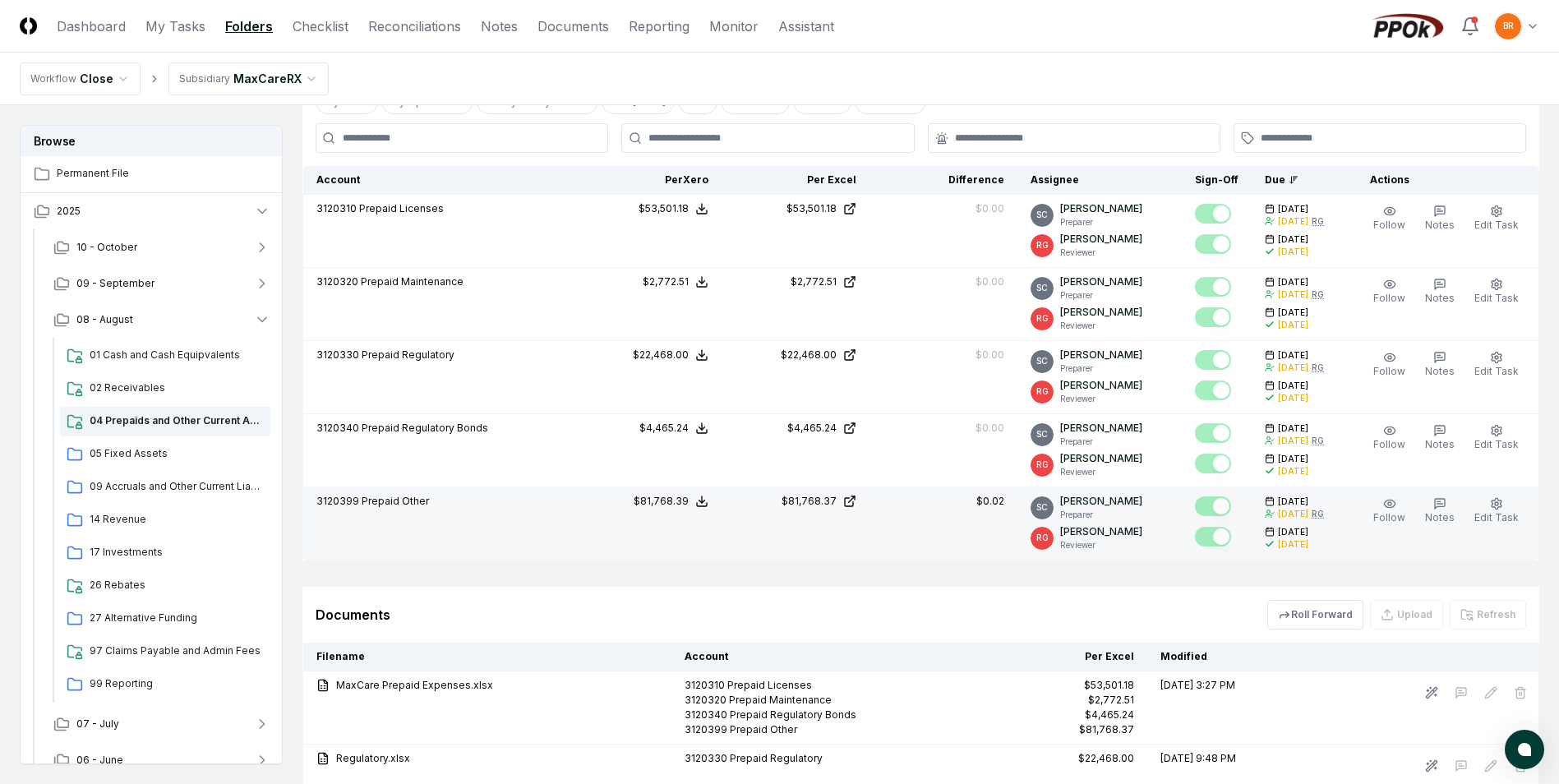
scroll to position [651, 0]
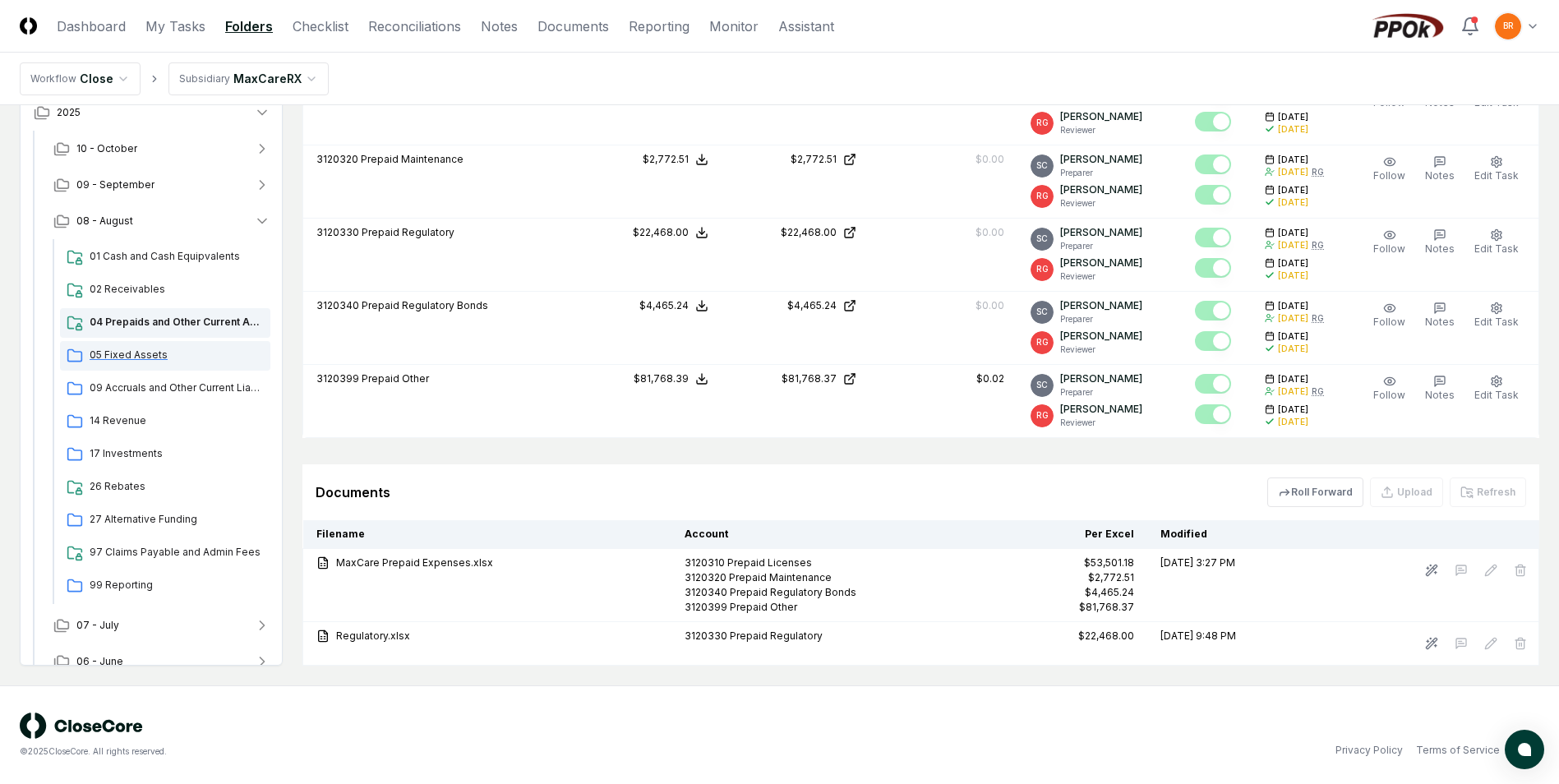
click at [140, 358] on span "05 Fixed Assets" at bounding box center [177, 355] width 175 height 14
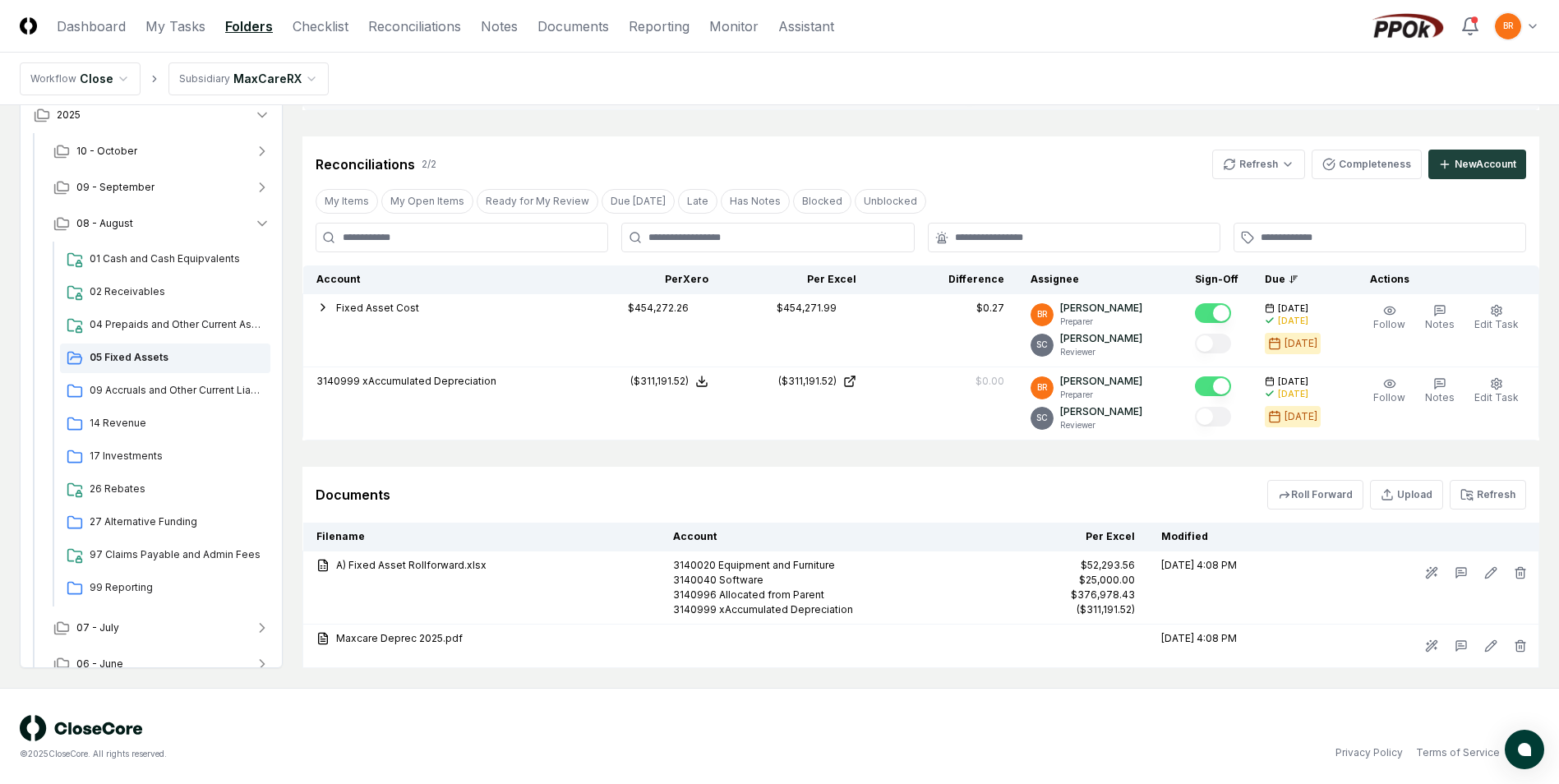
scroll to position [420, 0]
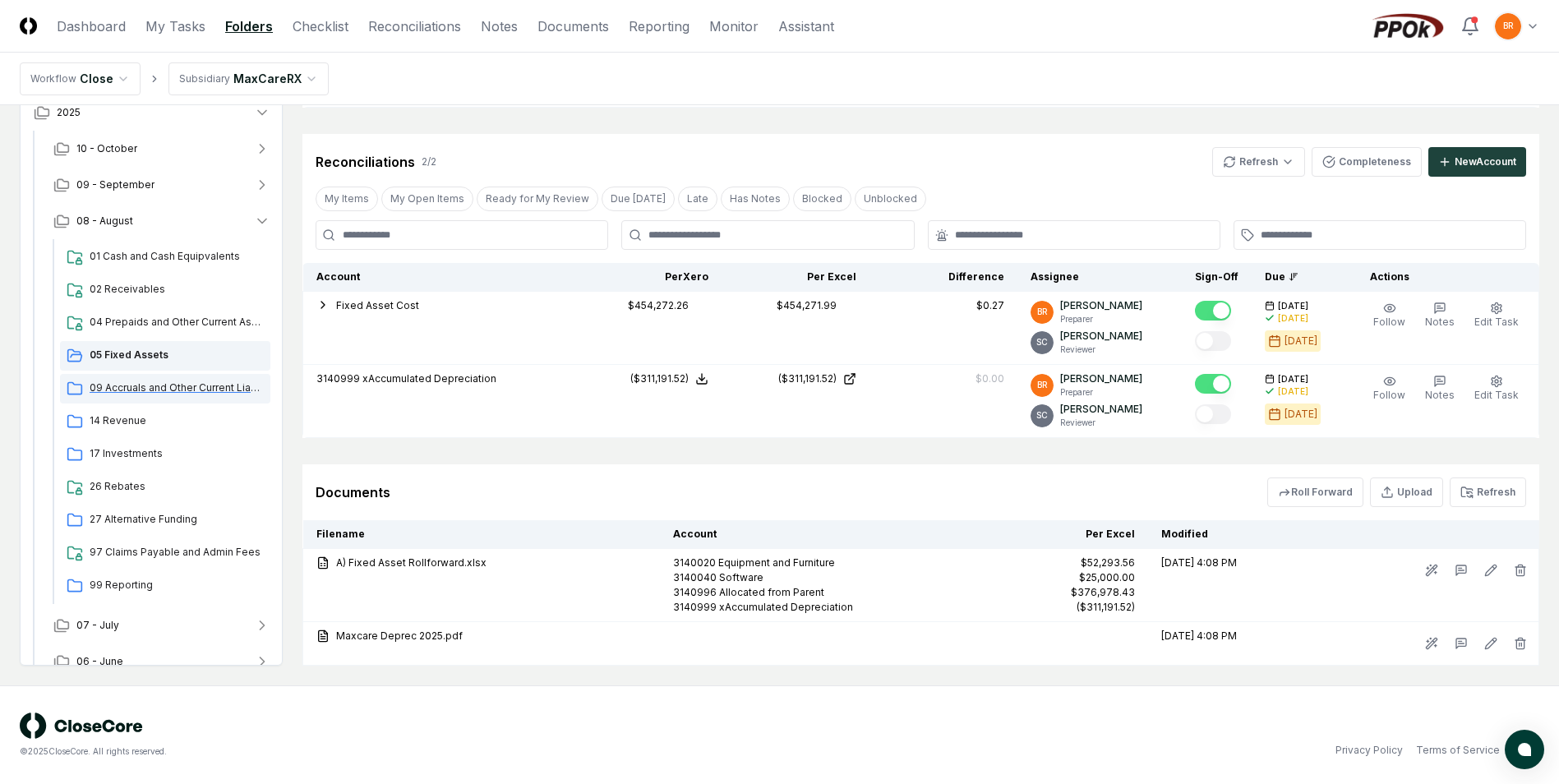
click at [154, 387] on span "09 Accruals and Other Current Liabilities" at bounding box center [177, 388] width 175 height 14
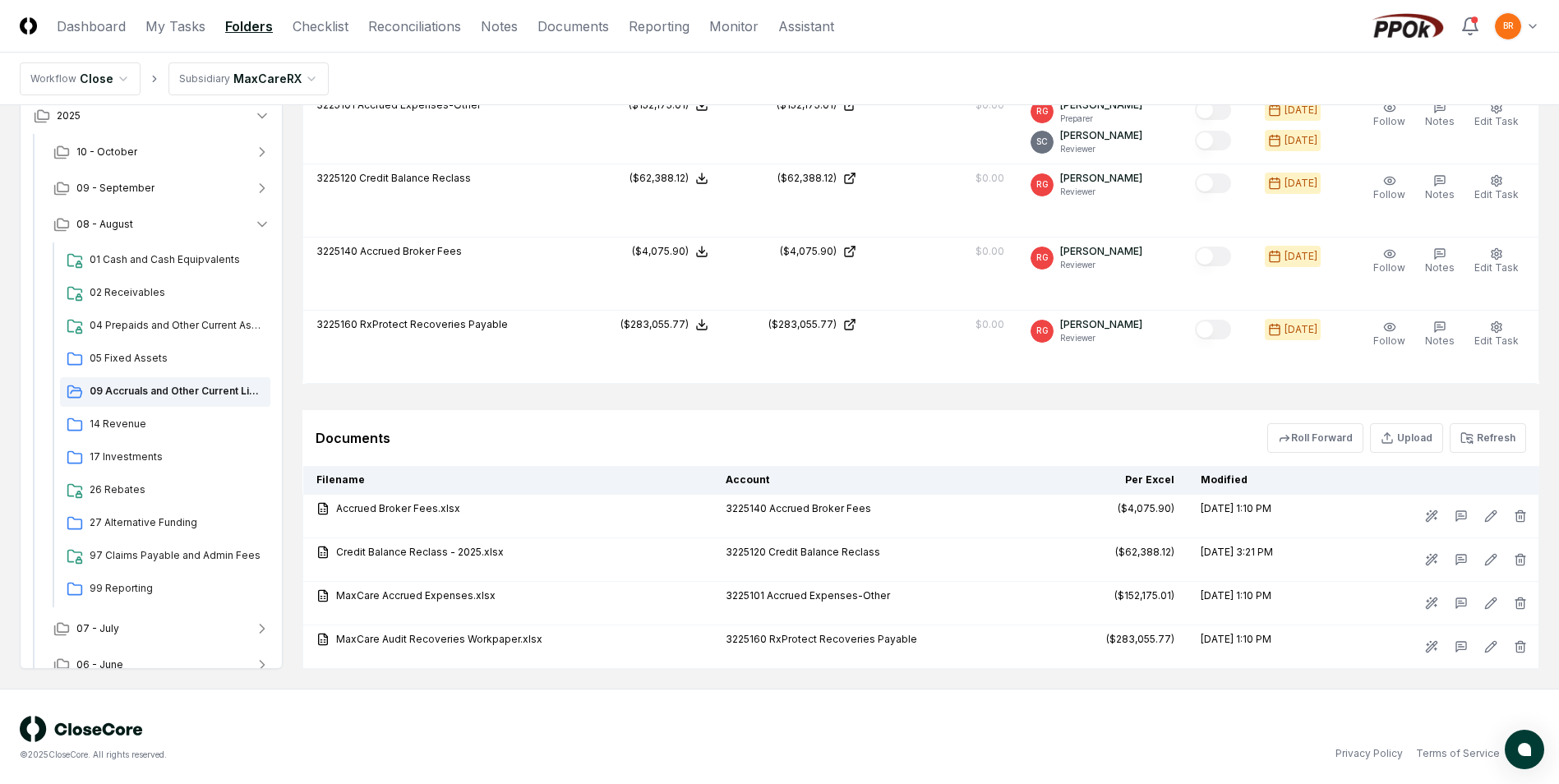
scroll to position [532, 0]
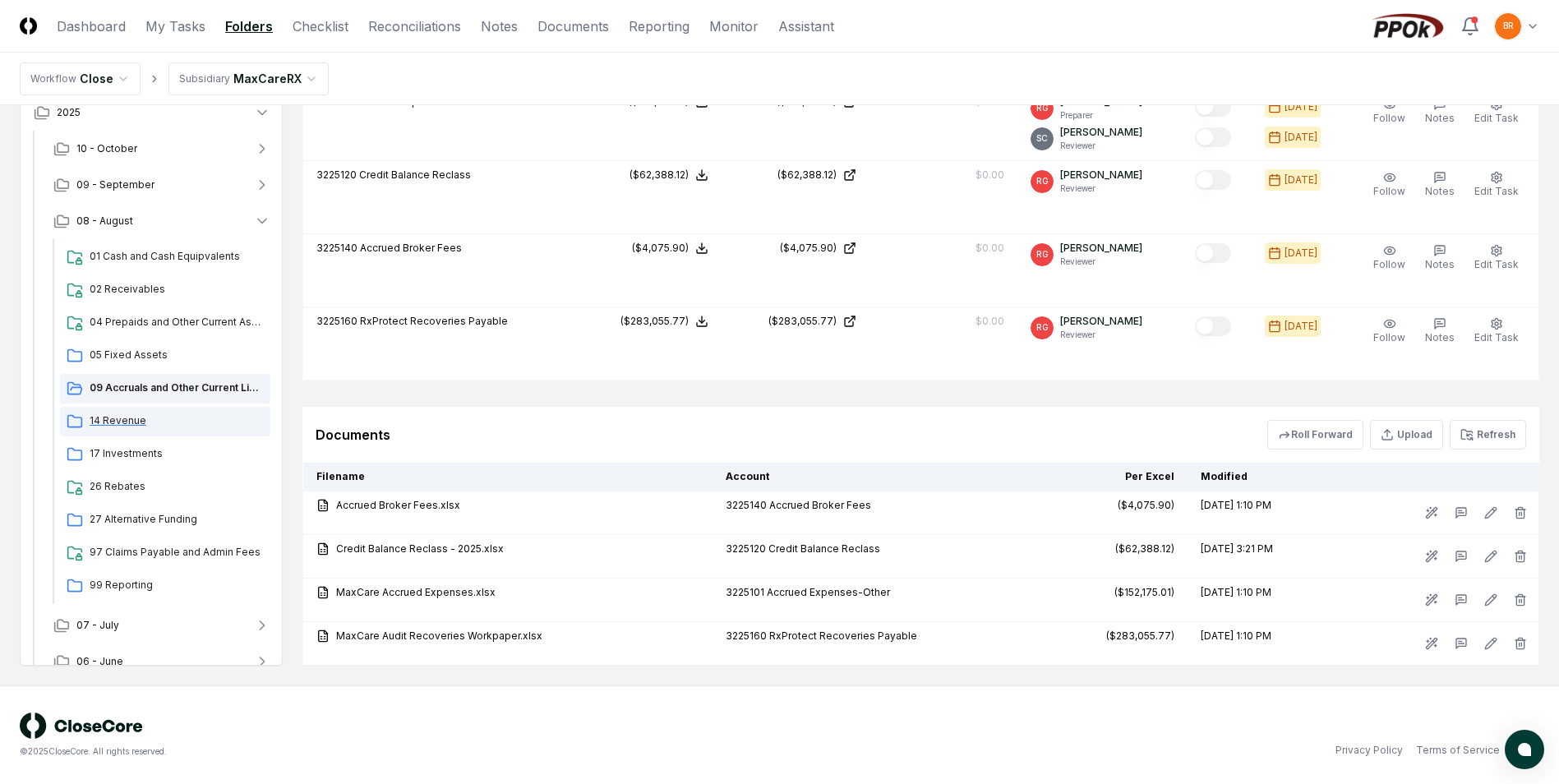
click at [121, 419] on span "14 Revenue" at bounding box center [177, 420] width 175 height 14
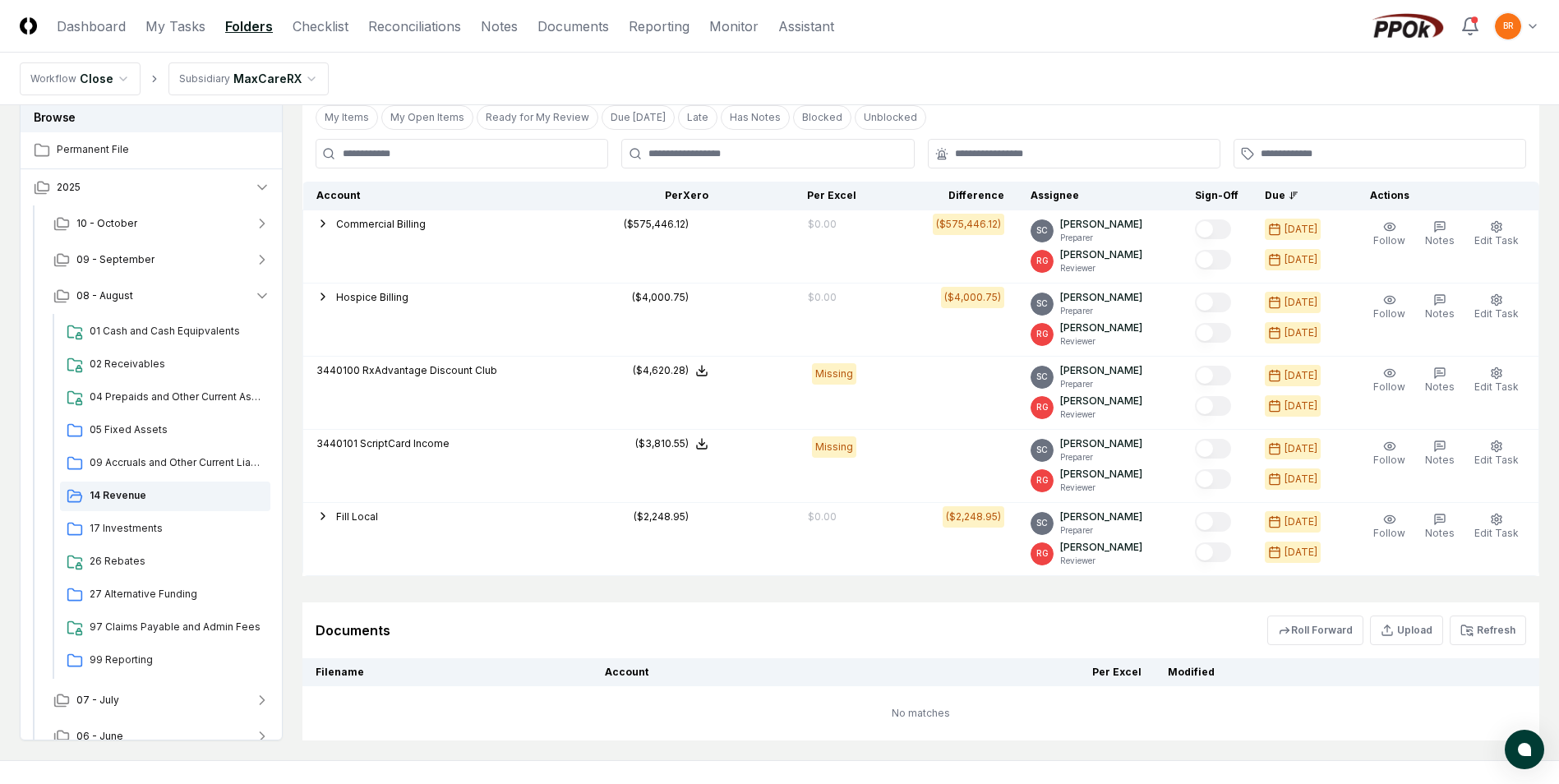
scroll to position [577, 0]
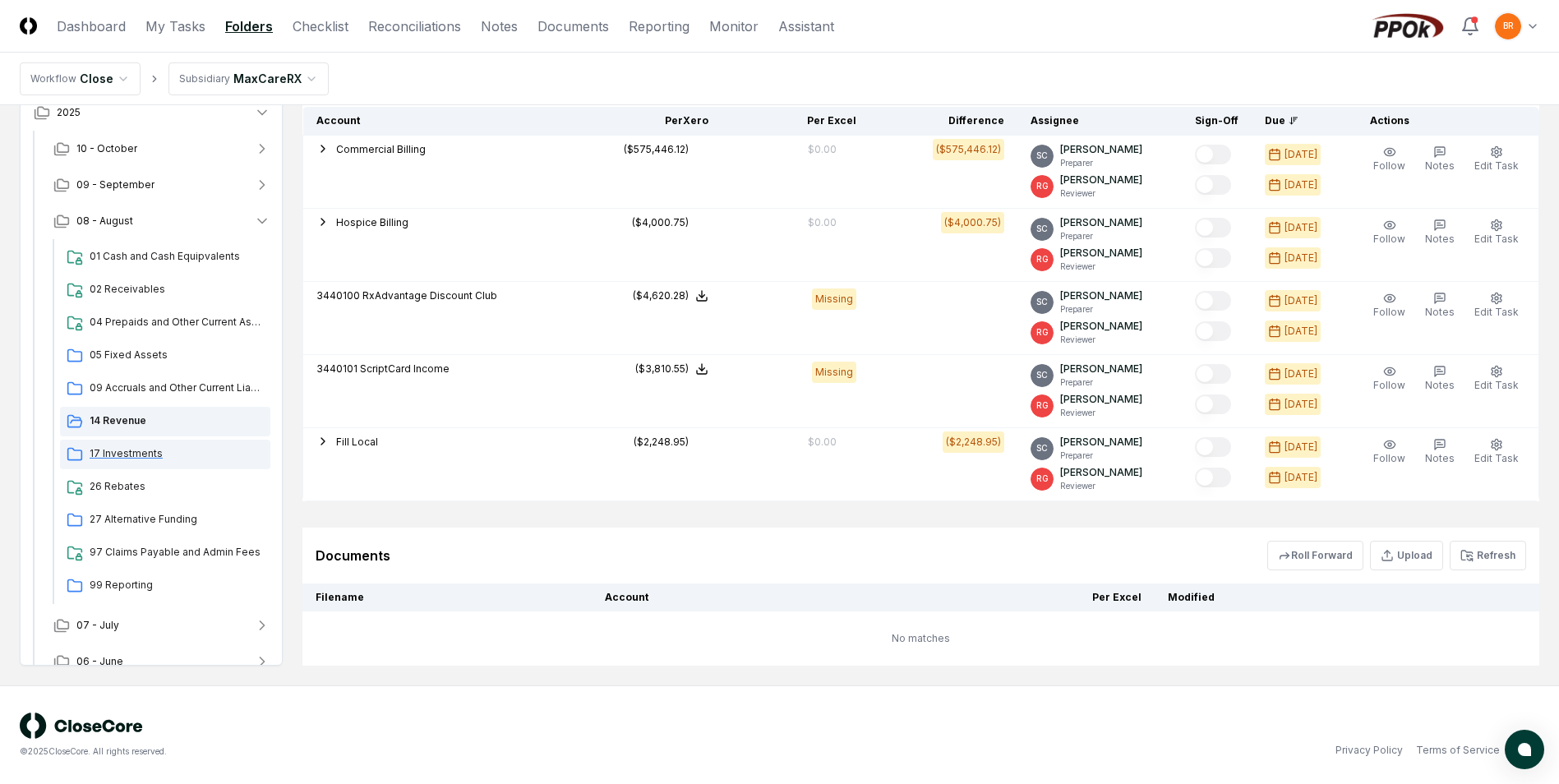
click at [128, 453] on span "17 Investments" at bounding box center [177, 454] width 175 height 14
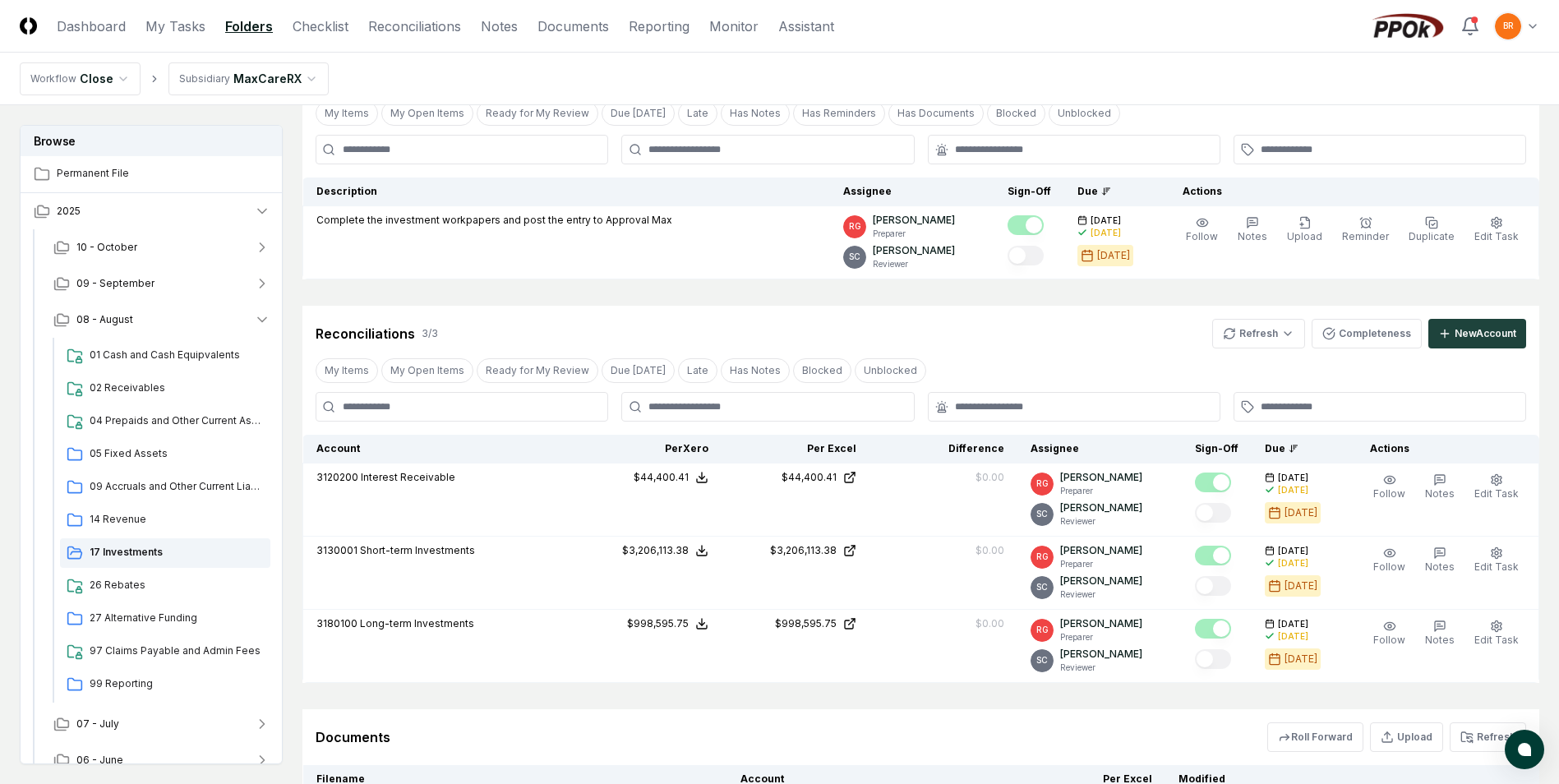
scroll to position [289, 0]
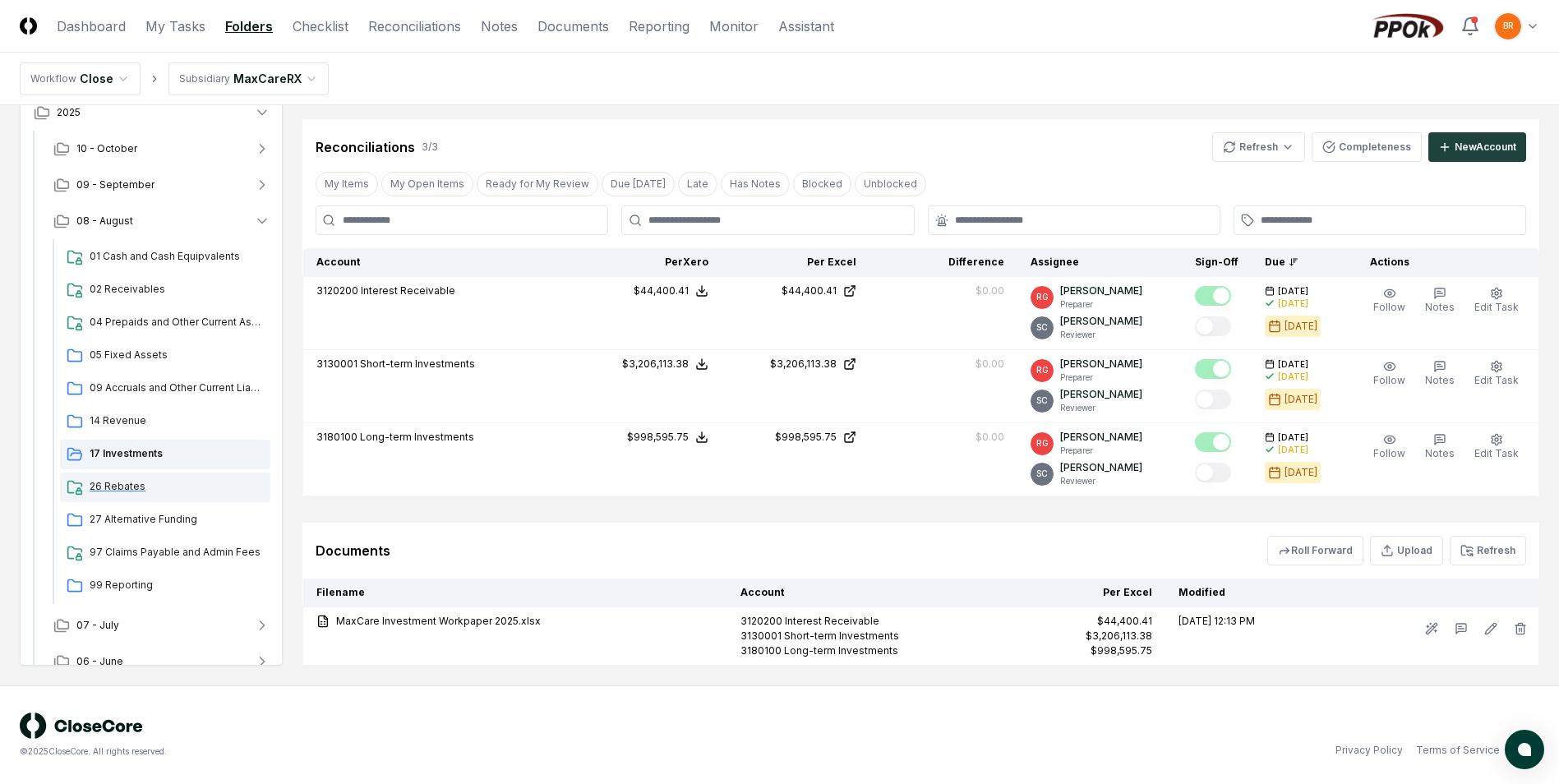
click at [120, 487] on span "26 Rebates" at bounding box center [177, 486] width 175 height 14
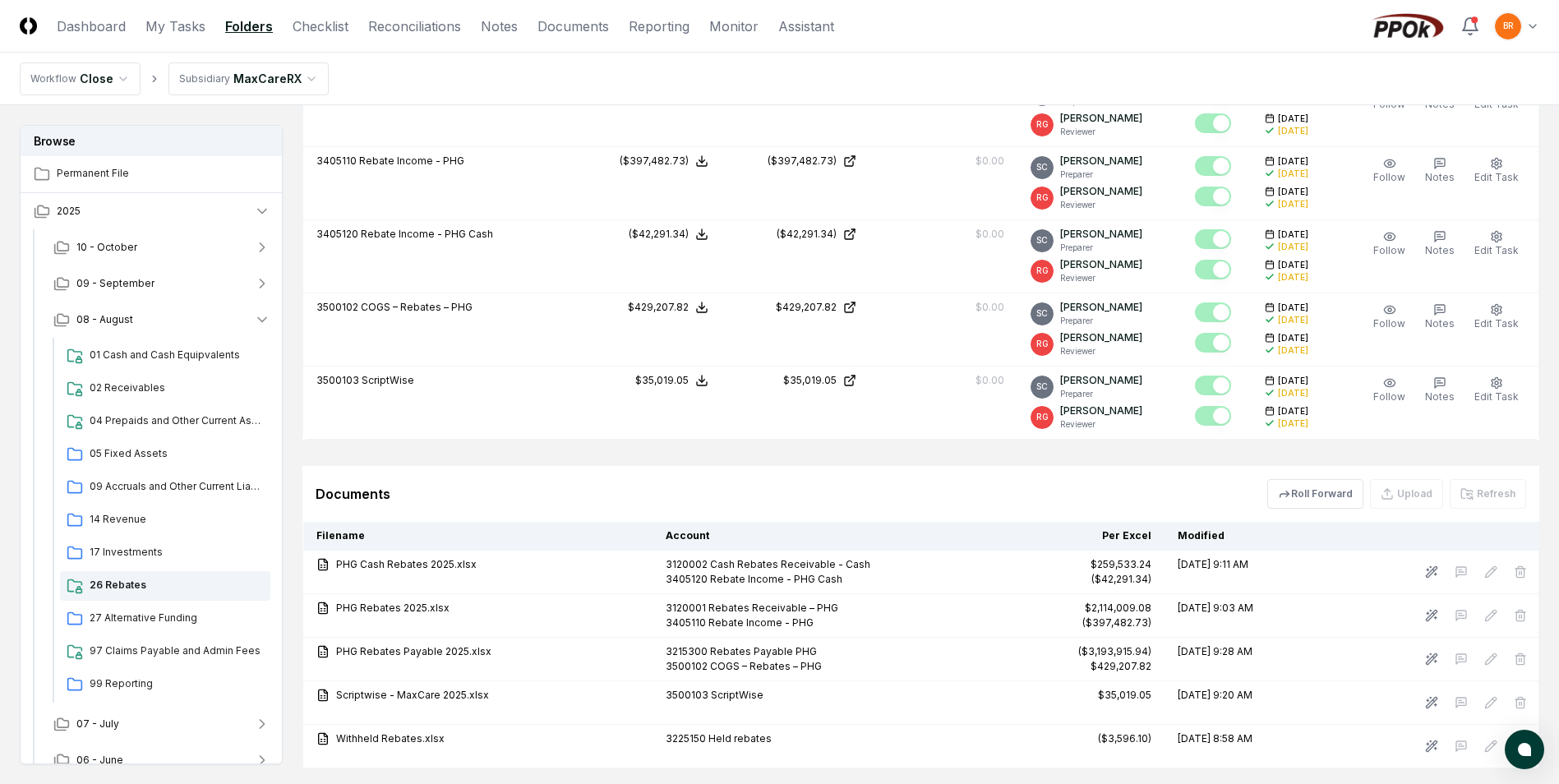
scroll to position [1201, 0]
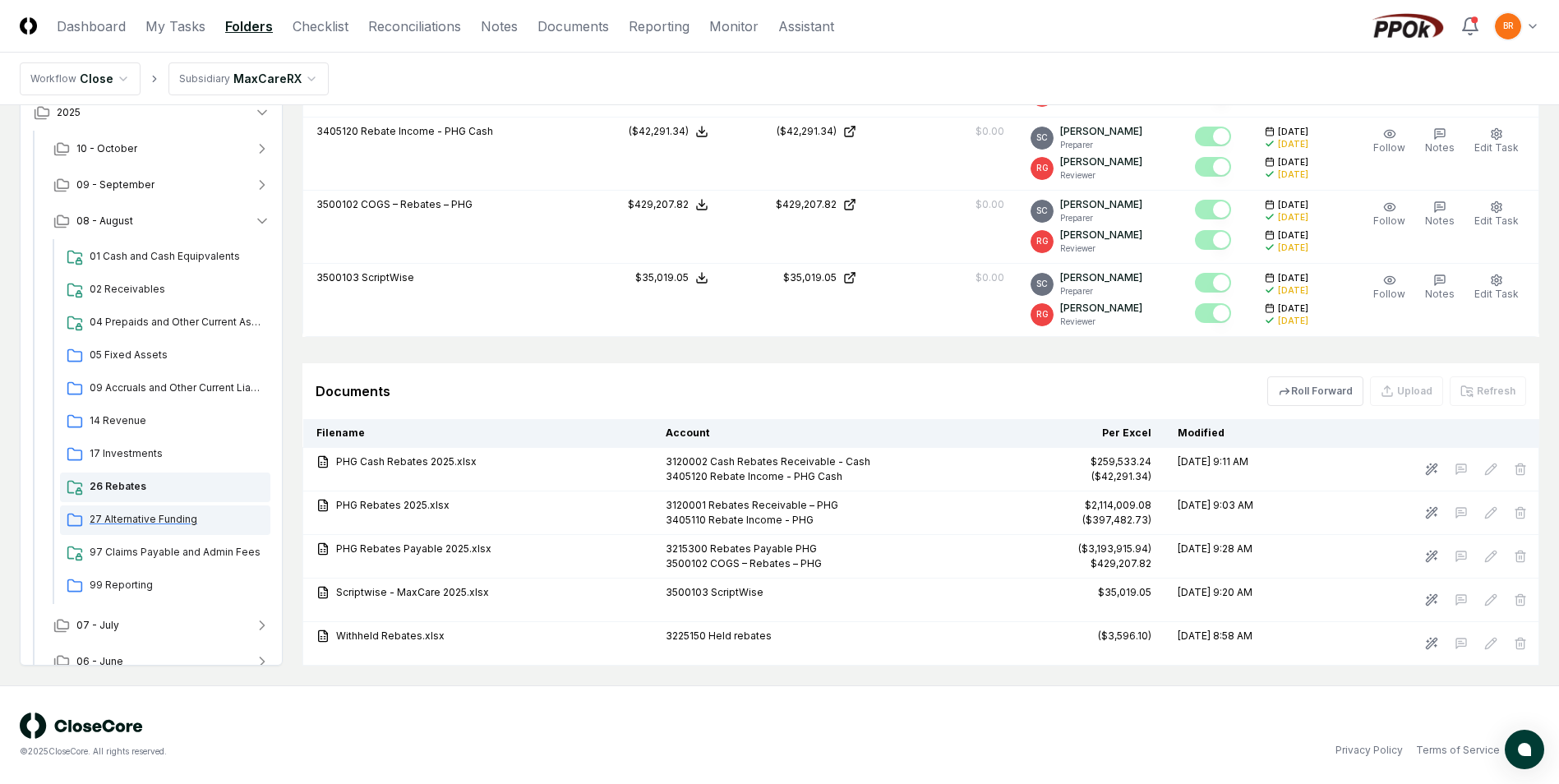
click at [156, 517] on span "27 Alternative Funding" at bounding box center [177, 519] width 175 height 14
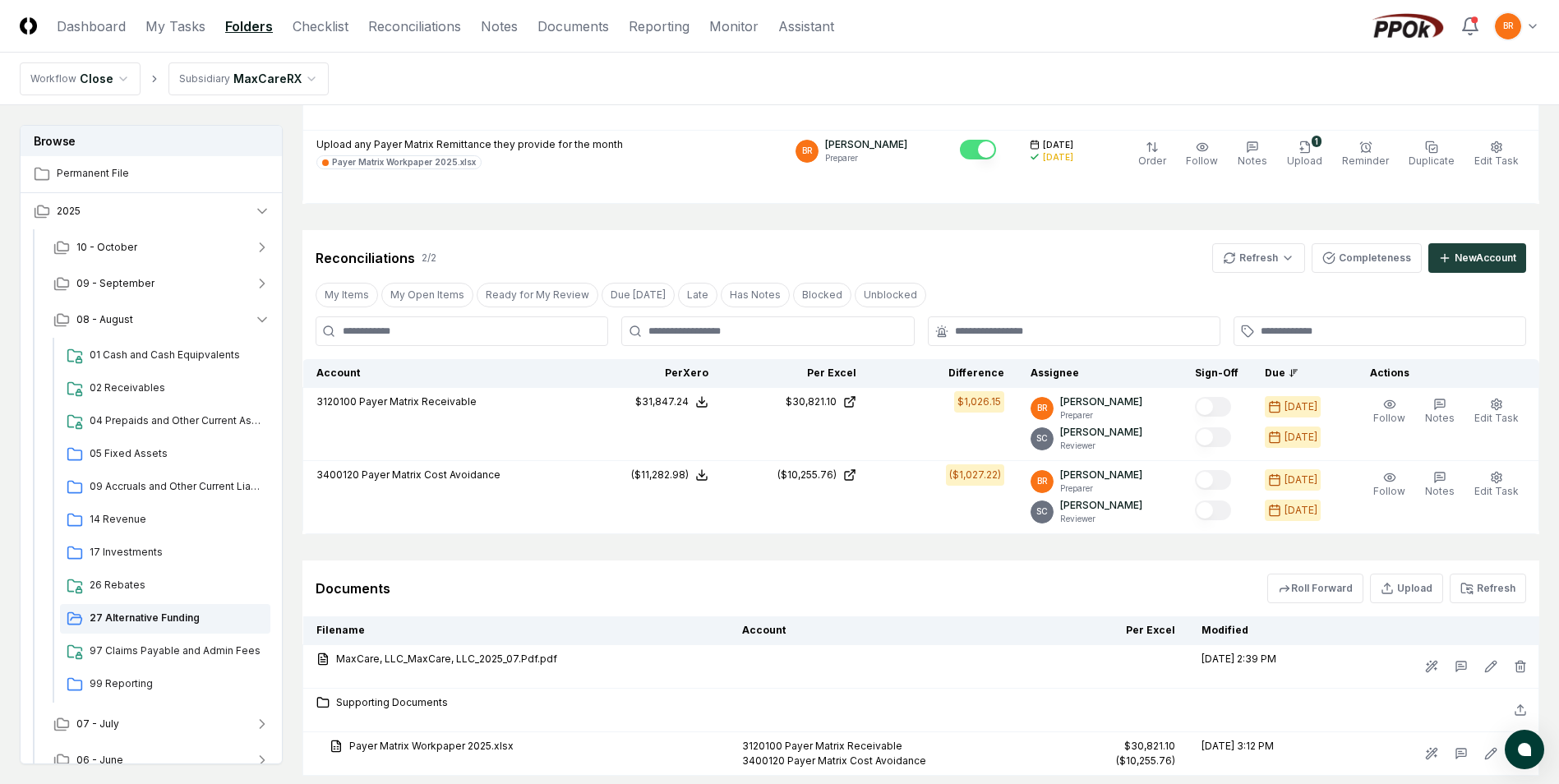
scroll to position [329, 0]
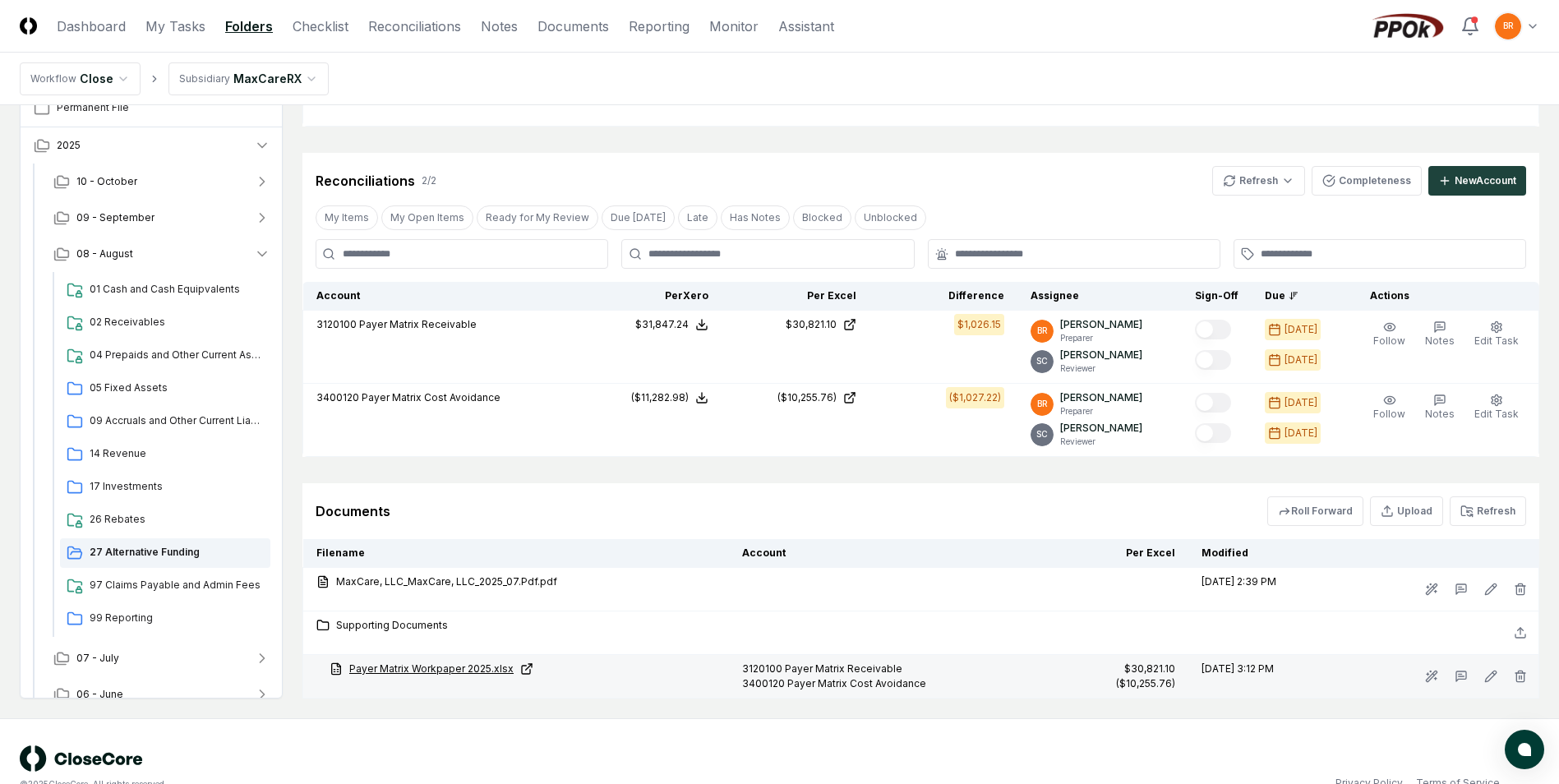
click at [419, 669] on link "Payer Matrix Workpaper 2025.xlsx" at bounding box center [522, 669] width 386 height 14
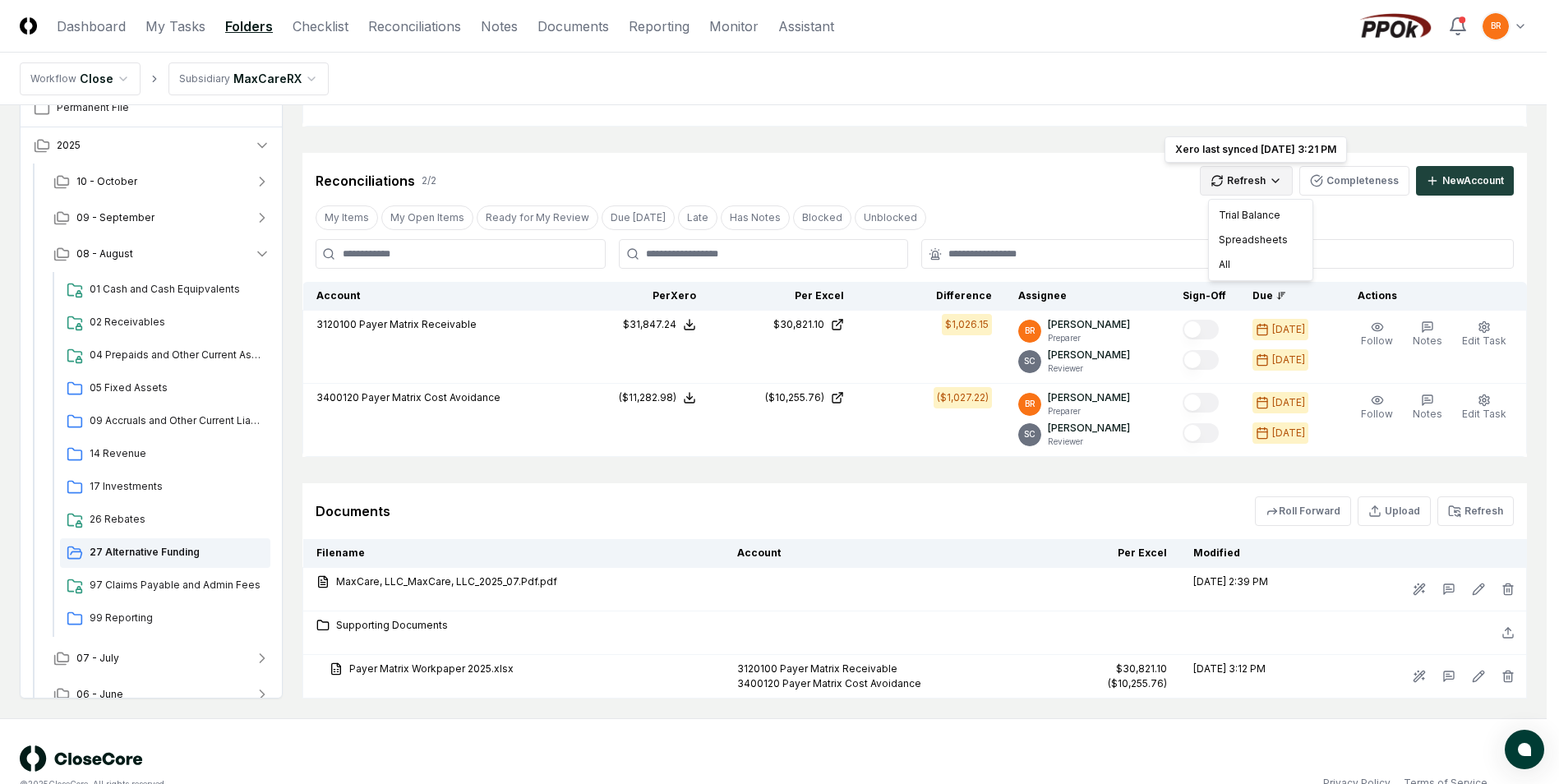
click at [1265, 177] on html "CloseCore Dashboard My Tasks Folders Checklist Reconciliations Notes Documents …" at bounding box center [780, 244] width 1559 height 1146
click at [1240, 266] on div "All" at bounding box center [1261, 264] width 97 height 24
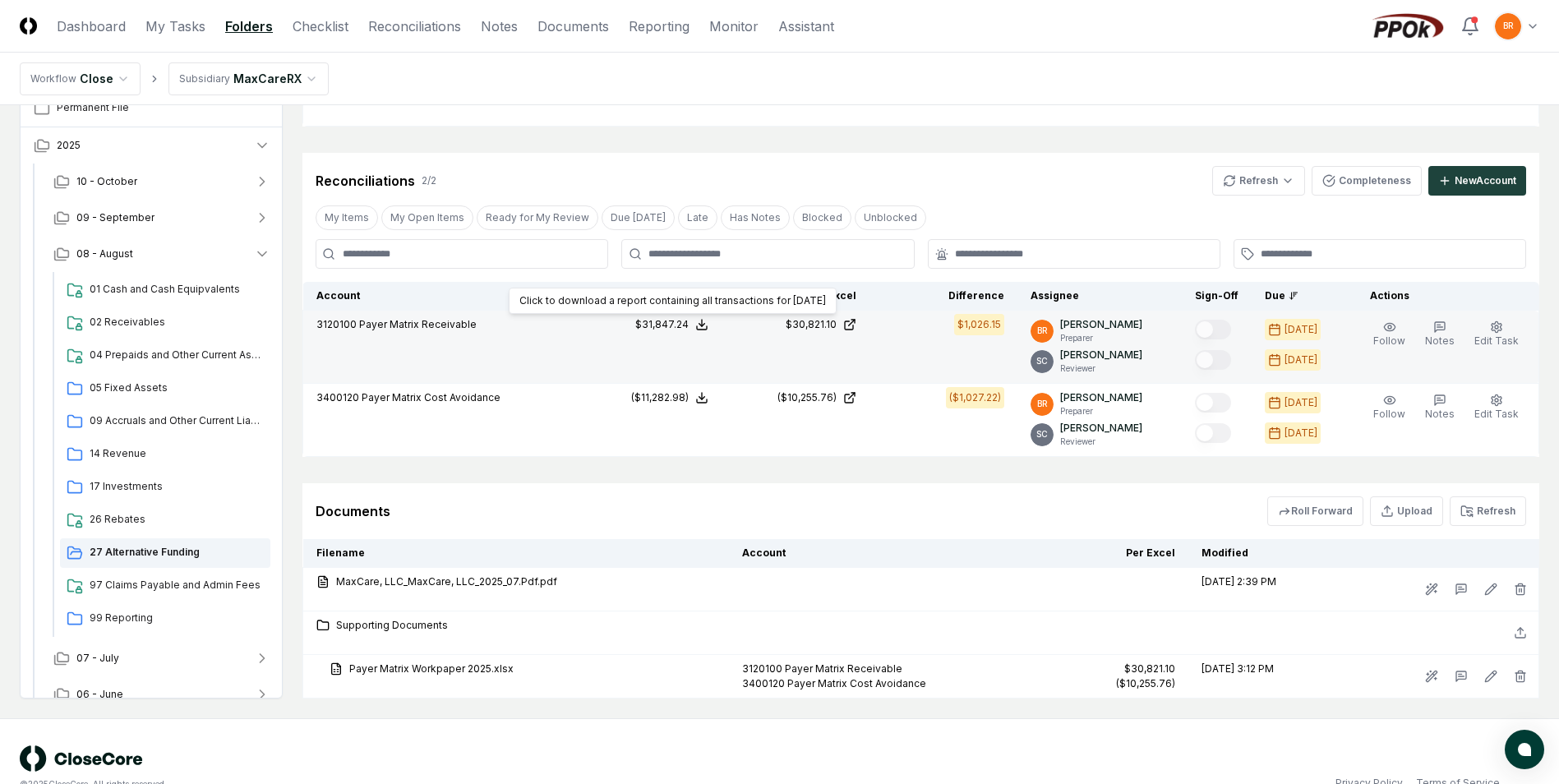
click at [707, 329] on icon at bounding box center [701, 328] width 10 height 4
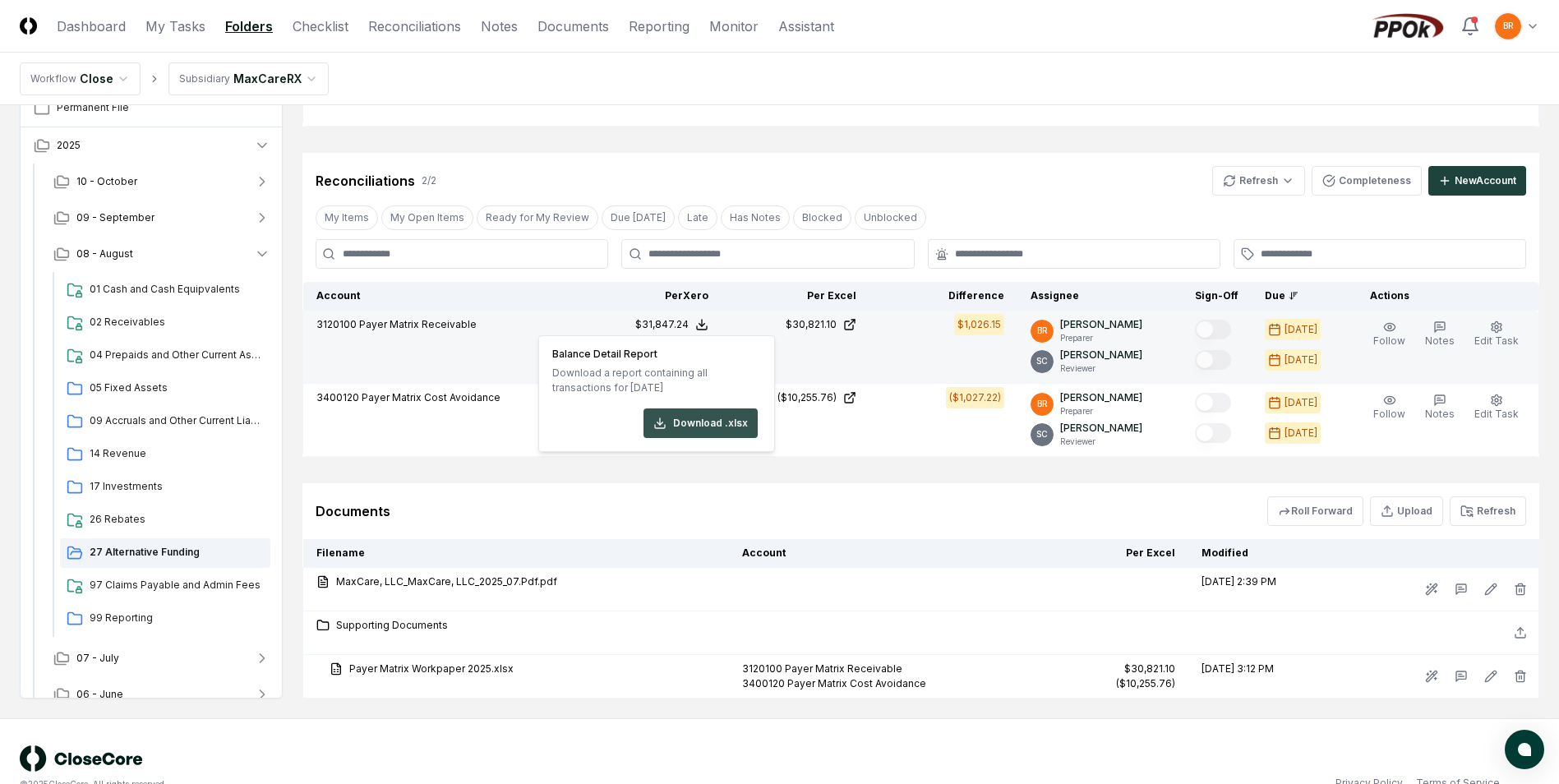
click at [707, 425] on button "Download .xlsx" at bounding box center [700, 423] width 114 height 30
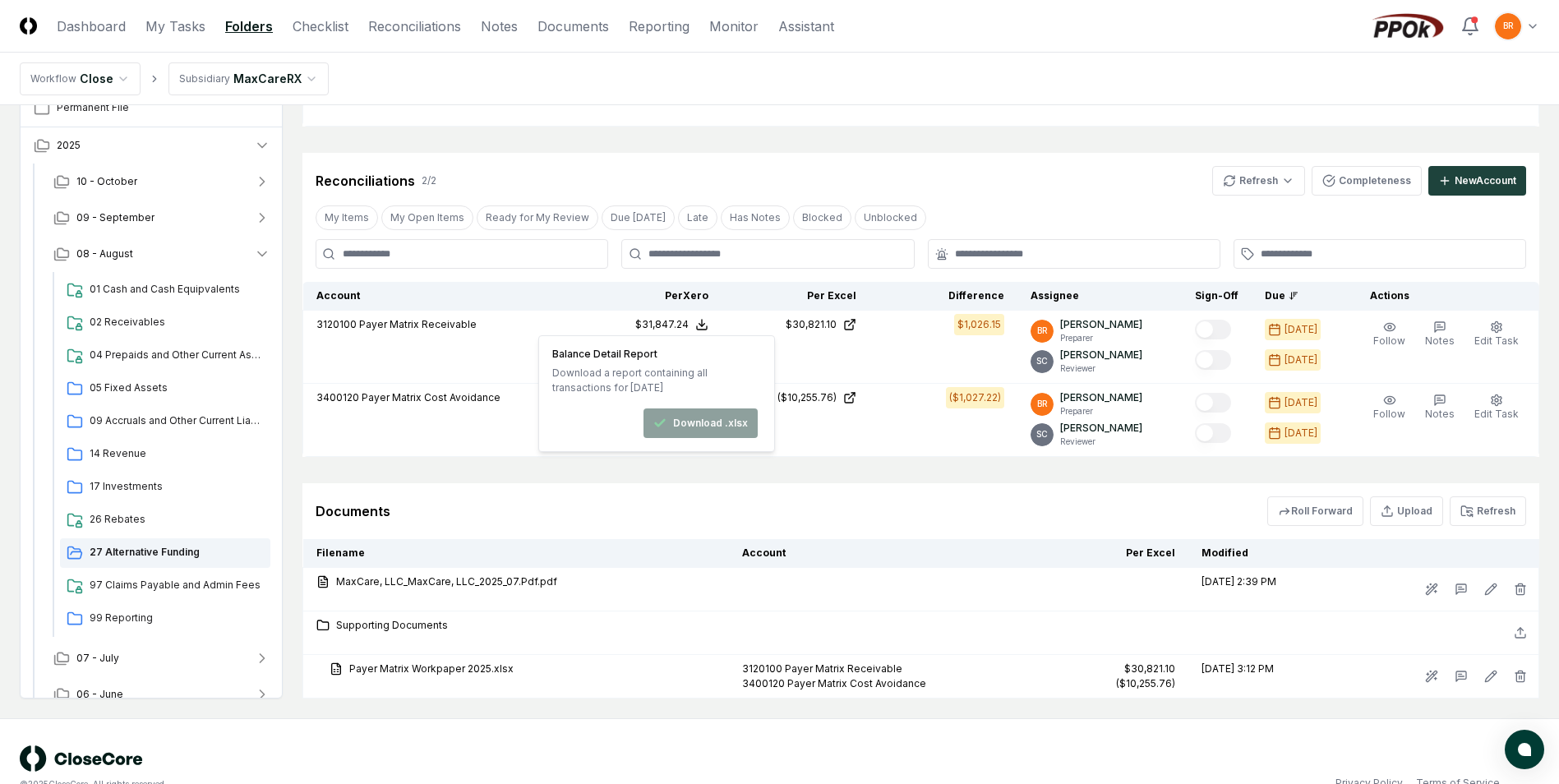
click at [833, 514] on div "Documents Roll Forward Upload Refresh" at bounding box center [921, 510] width 1211 height 30
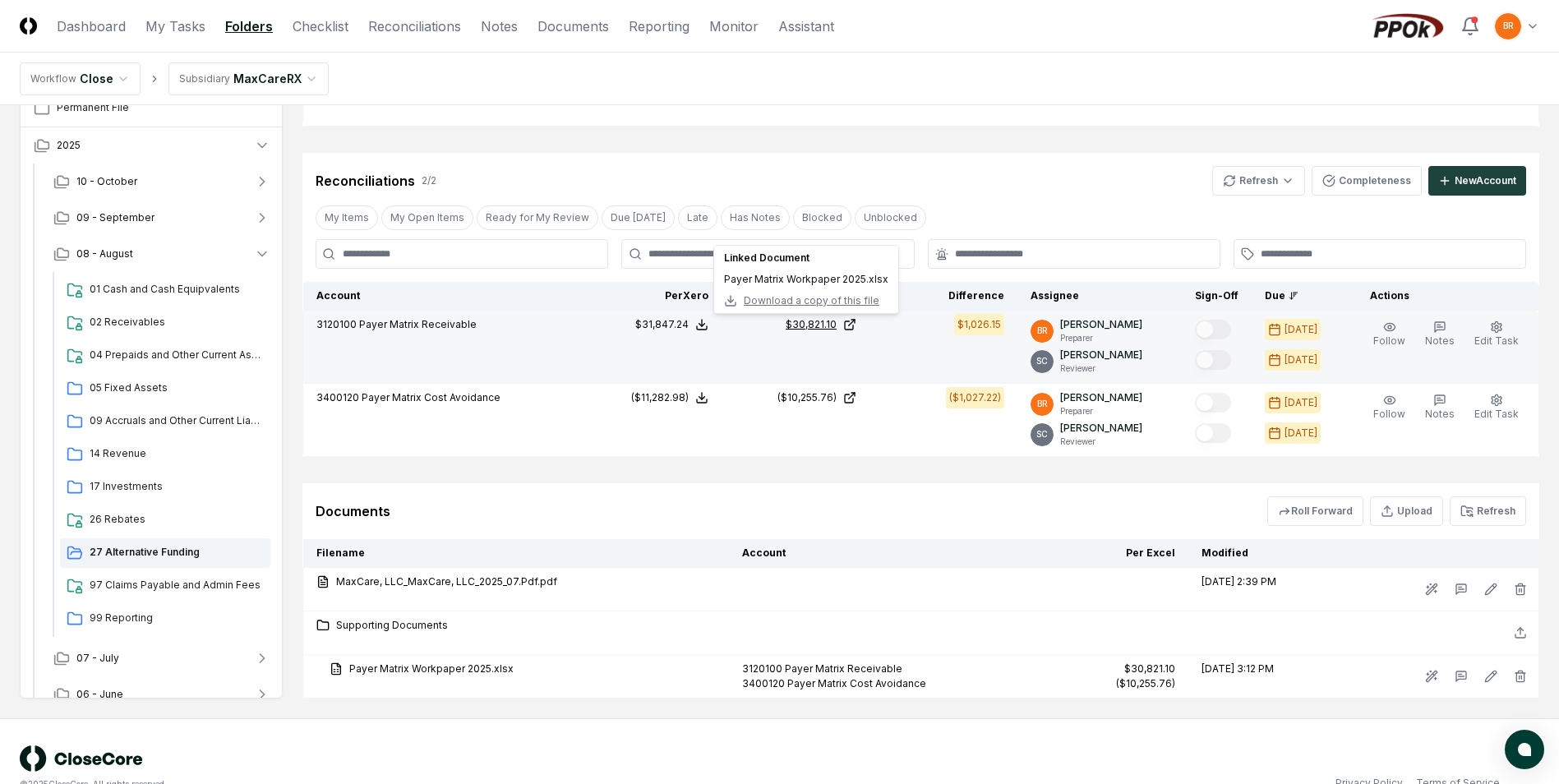
click at [856, 325] on icon at bounding box center [850, 324] width 14 height 14
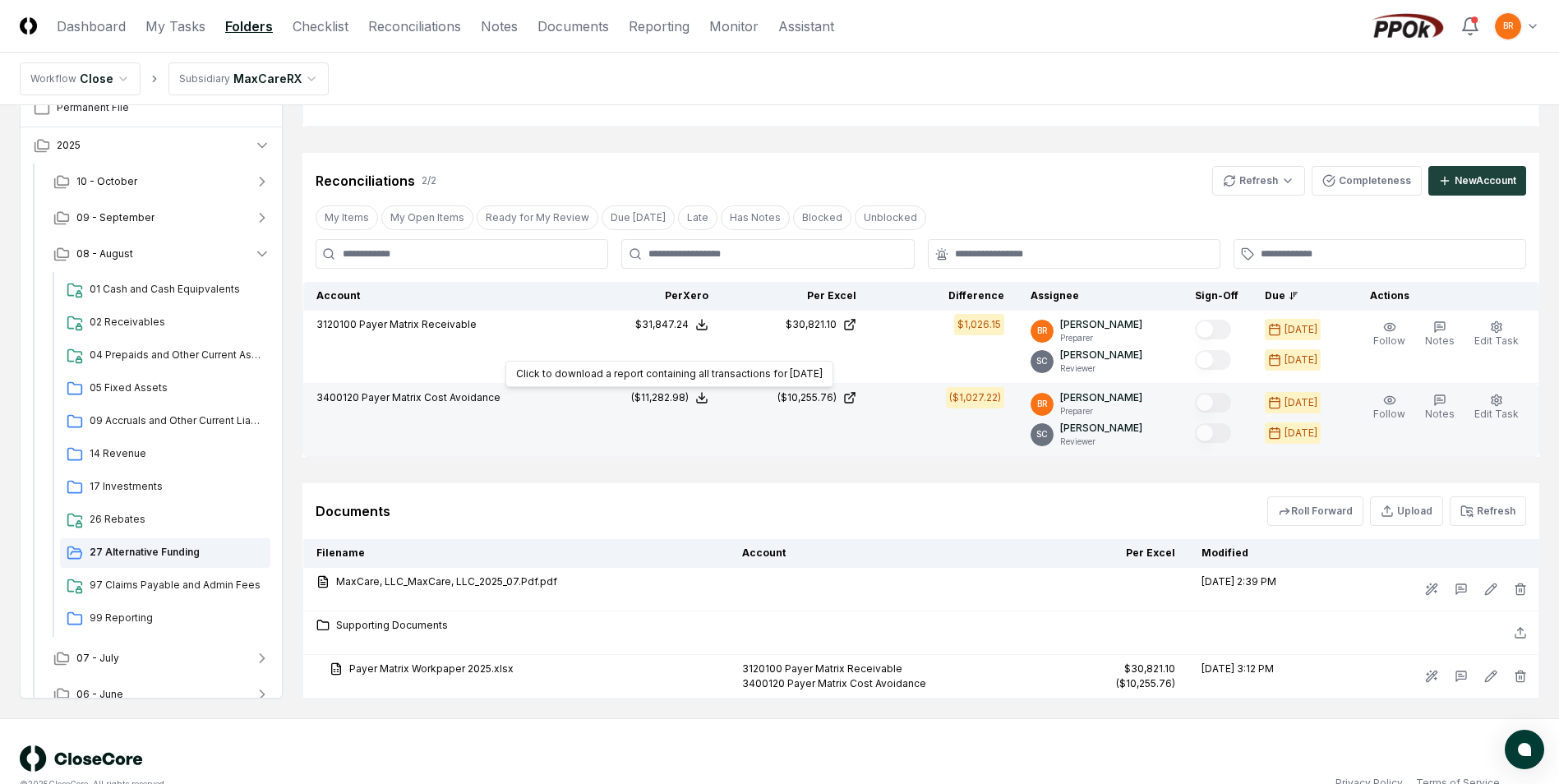
click at [707, 401] on icon at bounding box center [701, 398] width 14 height 14
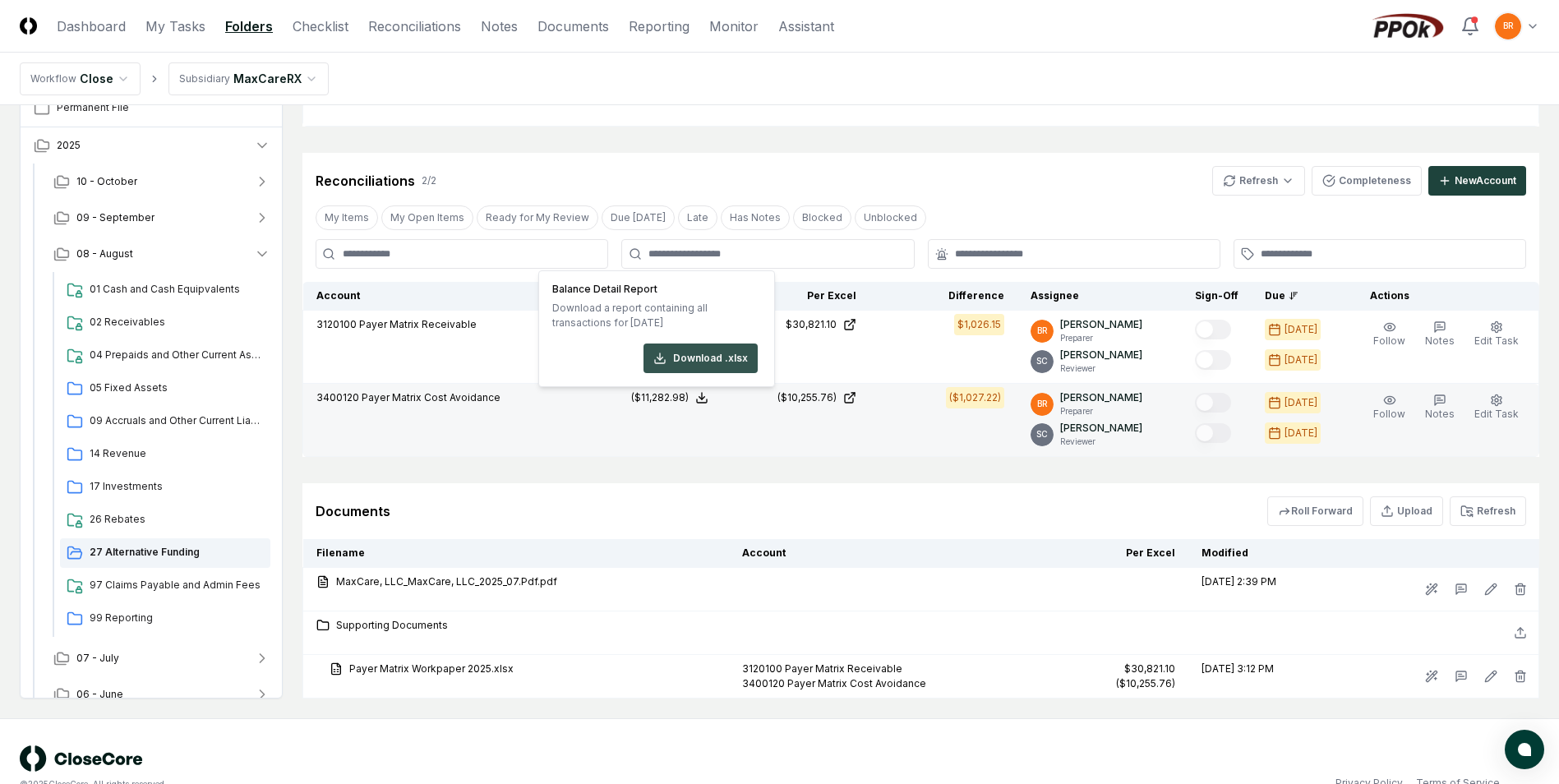
click at [700, 358] on button "Download .xlsx" at bounding box center [700, 358] width 114 height 30
click at [856, 403] on icon at bounding box center [850, 398] width 14 height 14
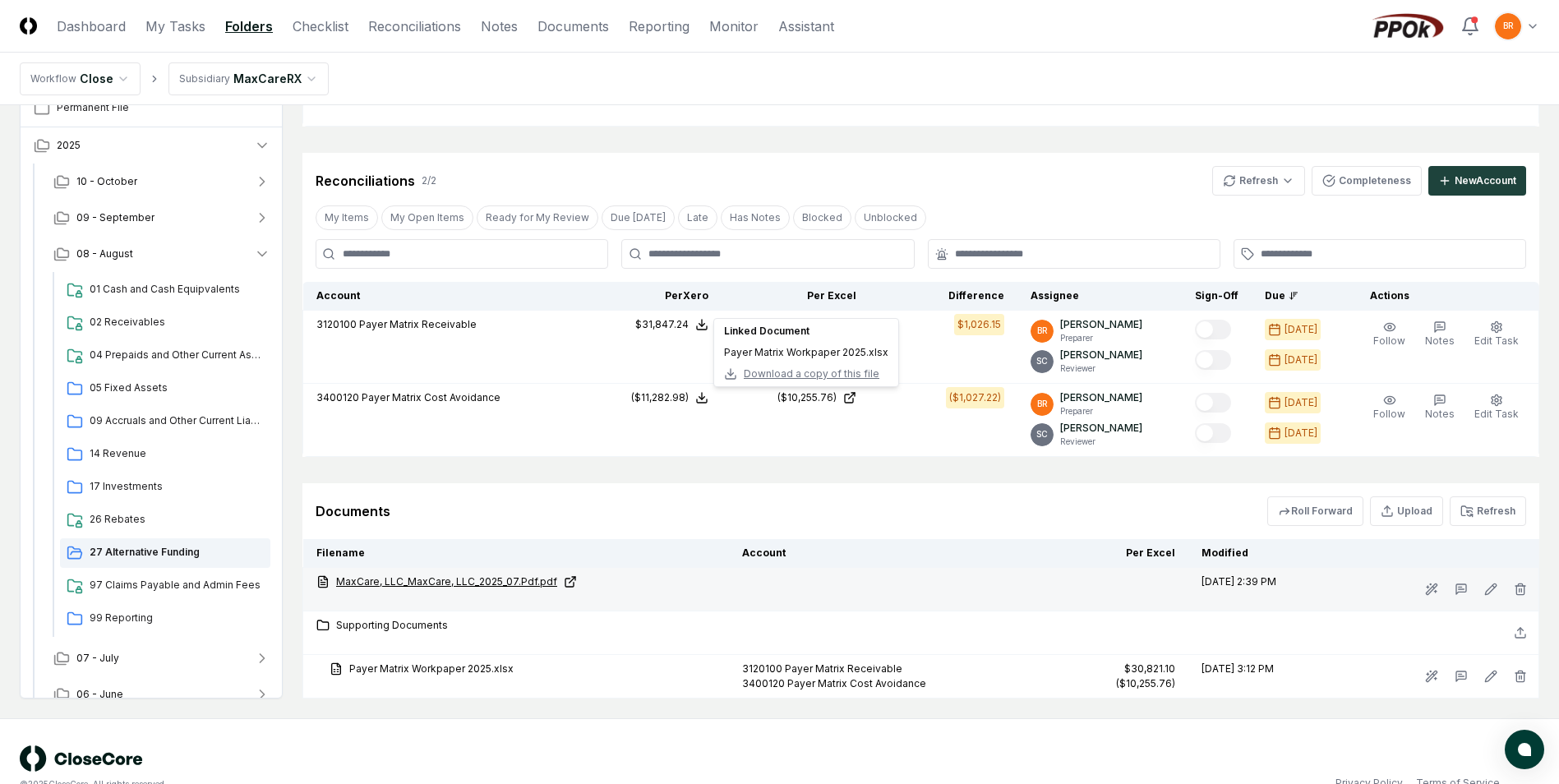
click at [419, 580] on link "MaxCare, LLC_MaxCare, LLC_2025_07.Pdf.pdf" at bounding box center [516, 581] width 400 height 14
